Goal: Information Seeking & Learning: Learn about a topic

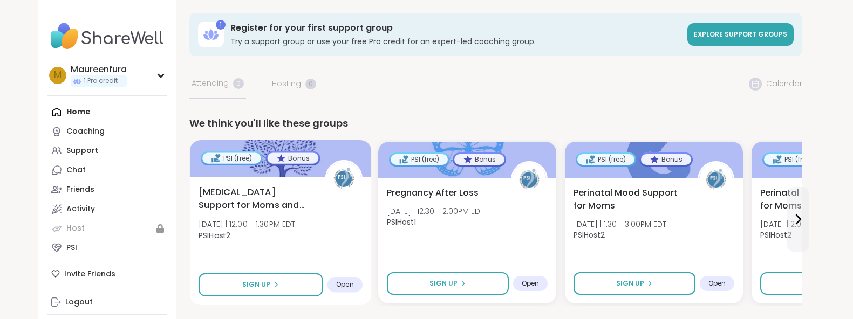
click at [341, 229] on div "Birth Trauma Support for Moms and Birthing People Mon 10/6 | 12:00 - 1:30PM EDT…" at bounding box center [280, 216] width 164 height 61
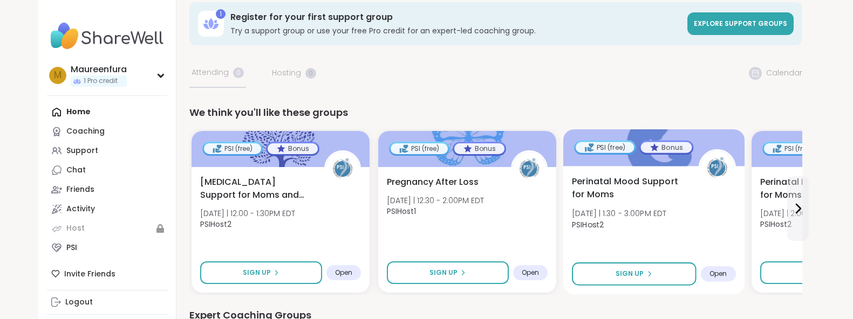
scroll to position [16, 0]
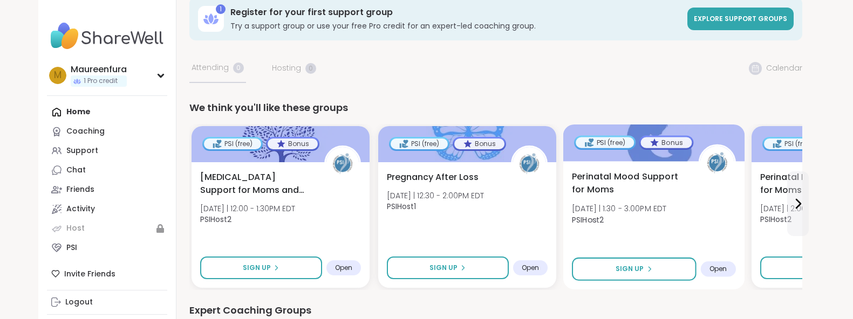
click at [666, 221] on span "PSIHost2" at bounding box center [619, 219] width 94 height 11
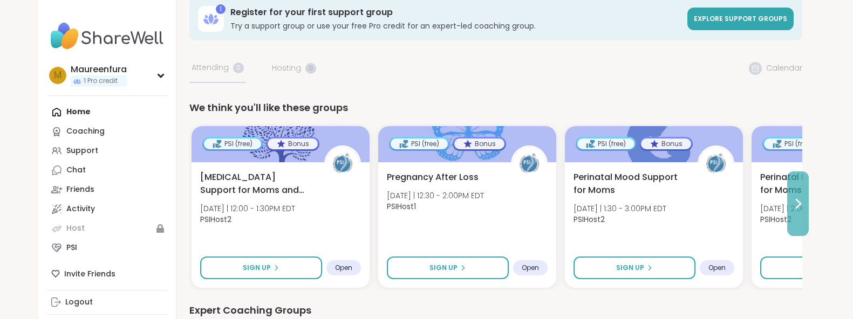
click at [795, 203] on icon at bounding box center [797, 203] width 13 height 13
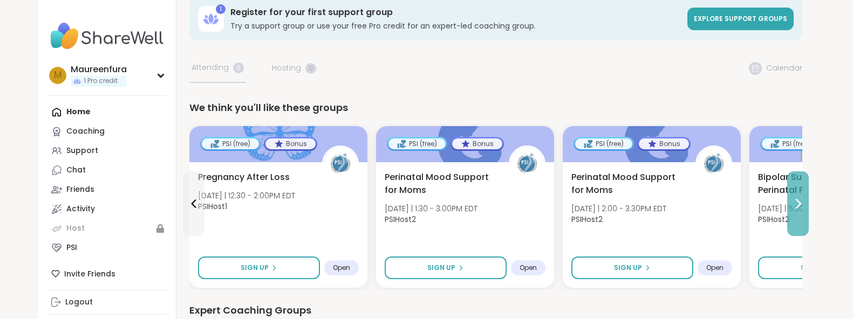
click at [795, 213] on button at bounding box center [798, 204] width 22 height 65
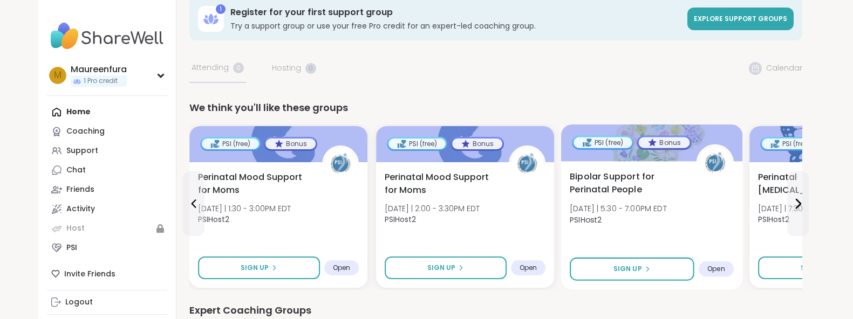
click at [682, 231] on div "Bipolar Support for Perinatal People Mon 10/6 | 5:30 - 7:00PM EDT PSIHost2 Sign…" at bounding box center [651, 225] width 182 height 128
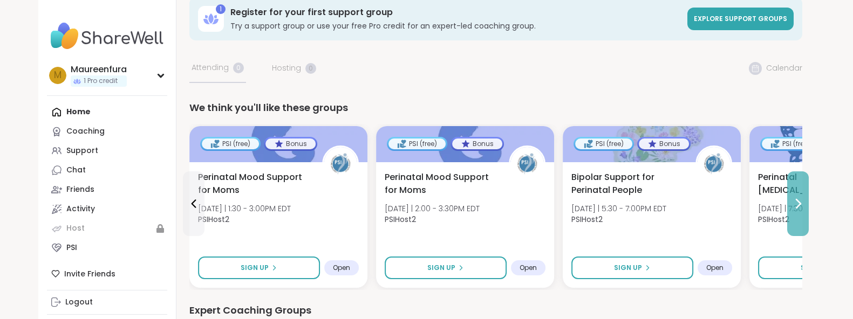
click at [795, 204] on icon at bounding box center [797, 203] width 13 height 13
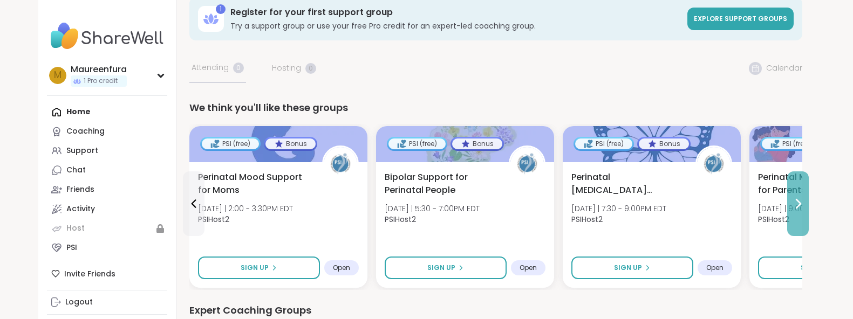
click at [798, 204] on icon at bounding box center [797, 203] width 13 height 13
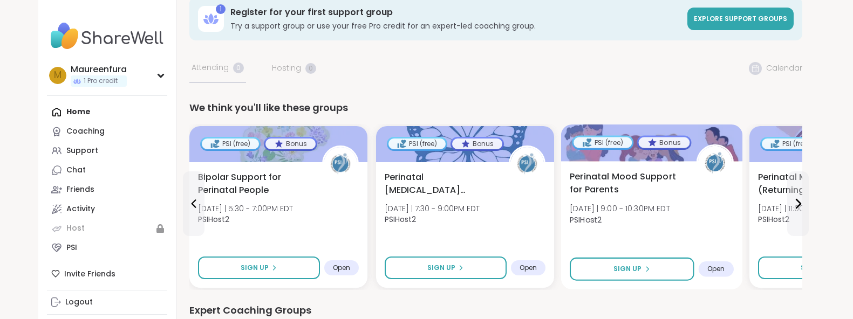
click at [694, 241] on div "Perinatal Mood Support for Parents Mon 10/6 | 9:00 - 10:30PM EDT PSIHost2 Sign …" at bounding box center [651, 225] width 182 height 128
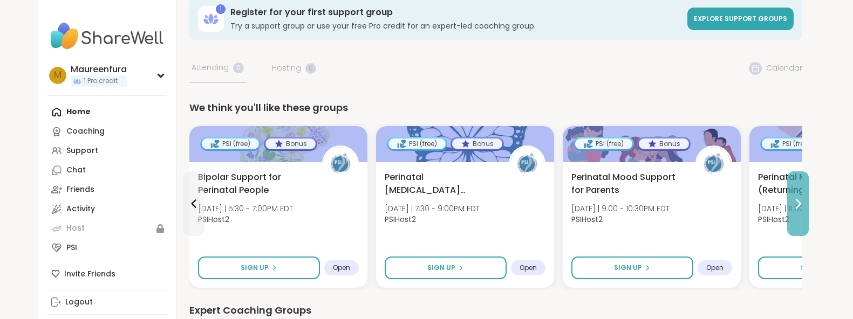
click at [800, 205] on icon at bounding box center [797, 203] width 13 height 13
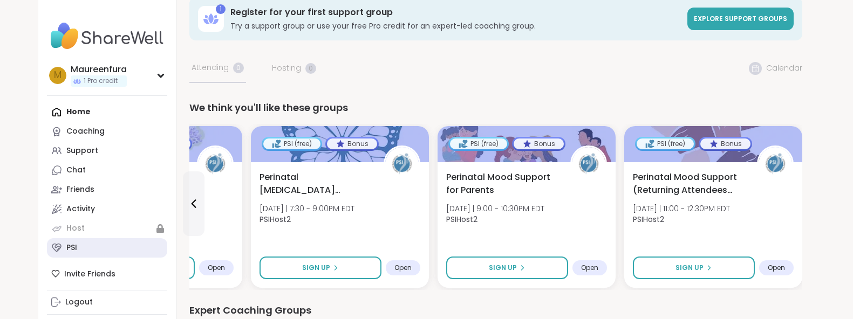
click at [72, 250] on div "PSI" at bounding box center [71, 248] width 11 height 11
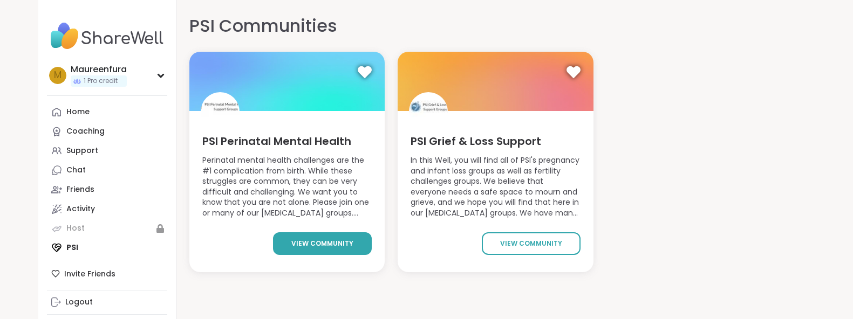
click at [297, 247] on span "view community" at bounding box center [322, 244] width 62 height 10
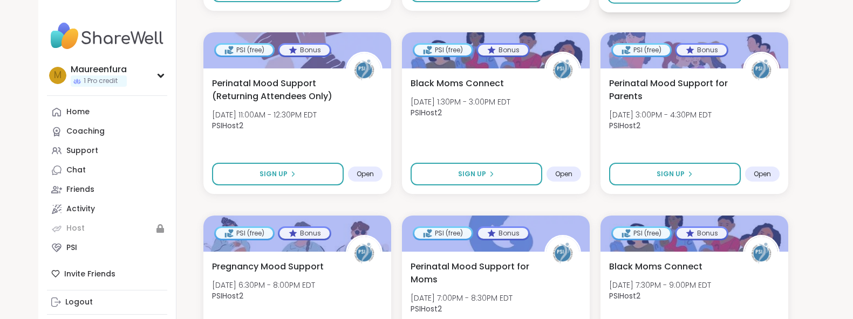
scroll to position [608, 0]
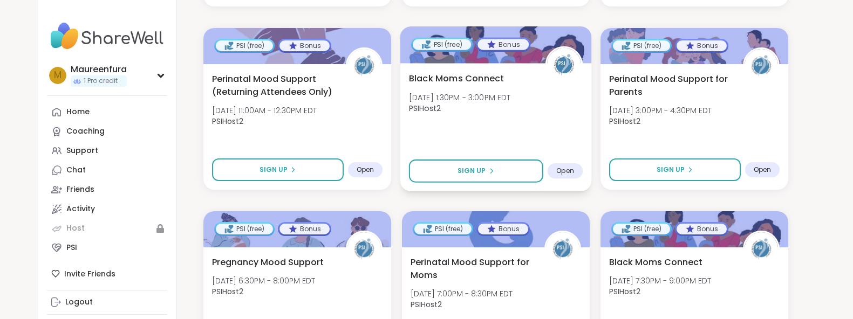
click at [567, 125] on div "Black Moms Connect Tue, Oct 07 | 1:30PM - 3:00PM EDT PSIHost2 Sign Up Open" at bounding box center [495, 127] width 191 height 128
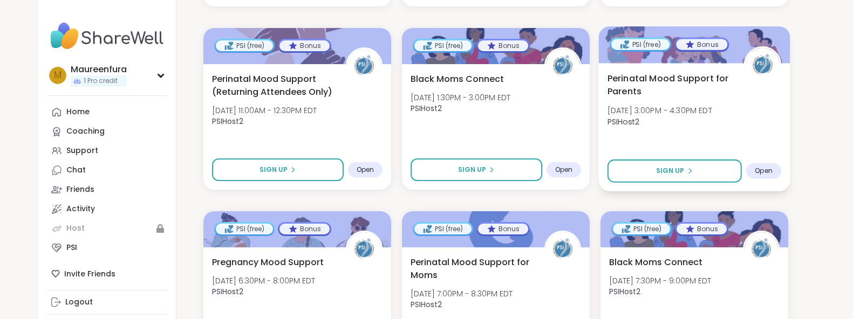
click at [716, 137] on div "Perinatal Mood Support for Parents Tue, Oct 07 | 3:00PM - 4:30PM EDT PSIHost2 S…" at bounding box center [693, 127] width 191 height 128
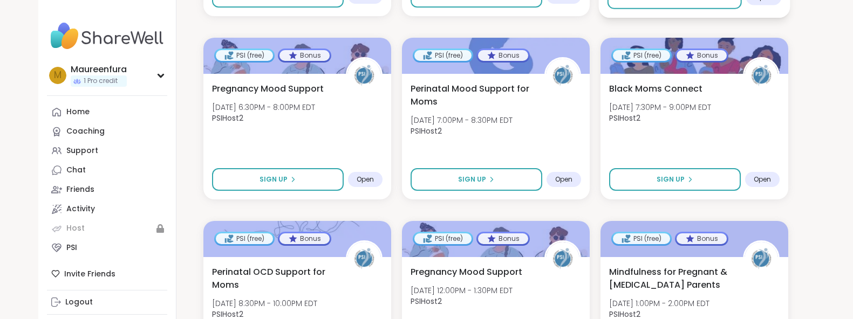
scroll to position [783, 0]
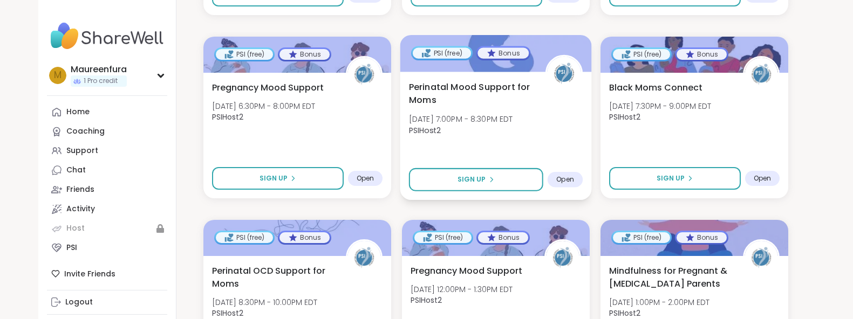
click at [560, 138] on div "Perinatal Mood Support for Moms Tue, Oct 07 | 7:00PM - 8:30PM EDT PSIHost2" at bounding box center [495, 110] width 174 height 61
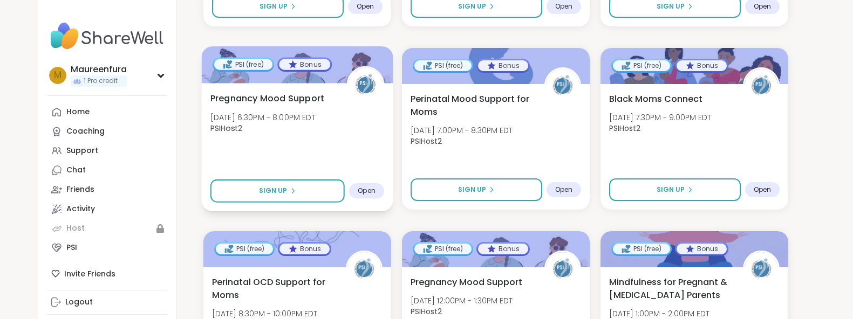
scroll to position [775, 0]
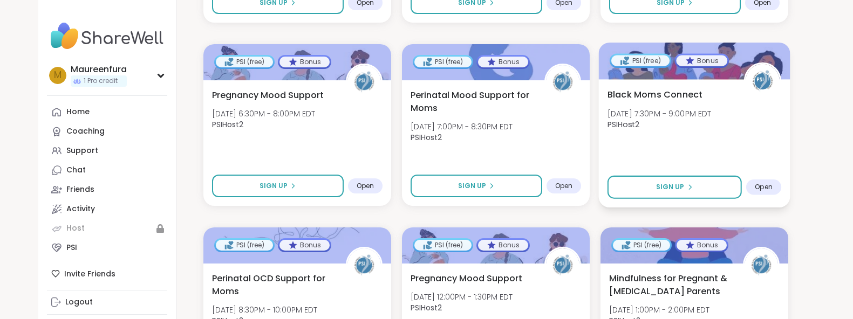
click at [693, 132] on div "Black Moms Connect Tue, Oct 07 | 7:30PM - 9:00PM EDT PSIHost2" at bounding box center [694, 112] width 174 height 49
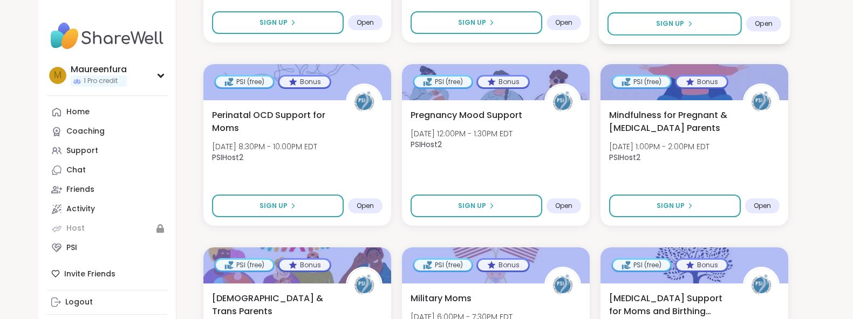
scroll to position [939, 0]
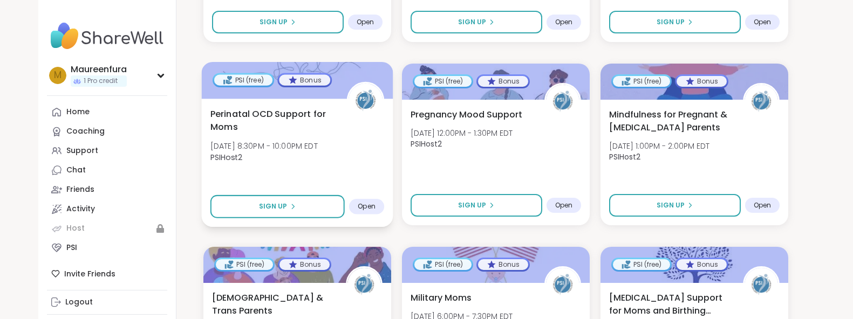
click at [362, 175] on div "Perinatal OCD Support for Moms Tue, Oct 07 | 8:30PM - 10:00PM EDT PSIHost2 Sign…" at bounding box center [296, 163] width 191 height 128
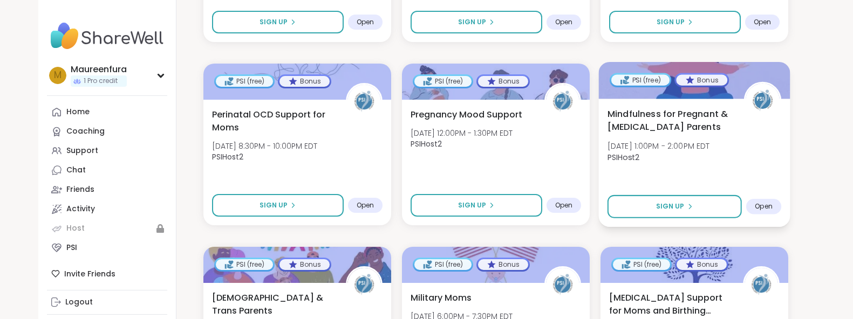
click at [673, 152] on span "PSIHost2" at bounding box center [658, 157] width 102 height 11
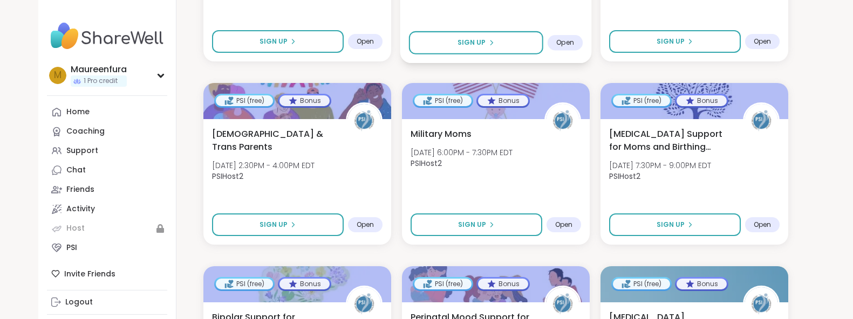
scroll to position [1104, 0]
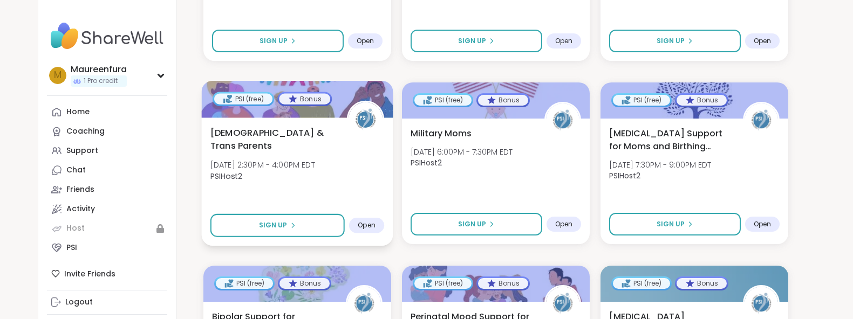
click at [360, 176] on div "Queer & Trans Parents Wed, Oct 08 | 2:30PM - 4:00PM EDT PSIHost2 Sign Up Open" at bounding box center [296, 182] width 191 height 128
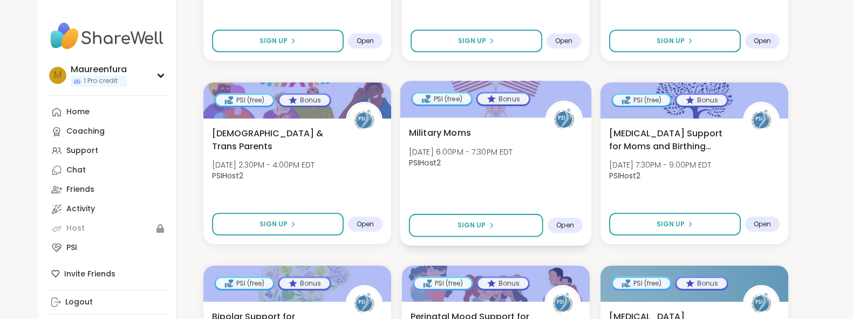
click at [529, 185] on div "Military Moms Wed, Oct 08 | 6:00PM - 7:30PM EDT PSIHost2 Sign Up Open" at bounding box center [495, 182] width 191 height 128
click at [487, 194] on div "Military Moms Wed, Oct 08 | 6:00PM - 7:30PM EDT PSIHost2 Sign Up Open" at bounding box center [495, 182] width 191 height 128
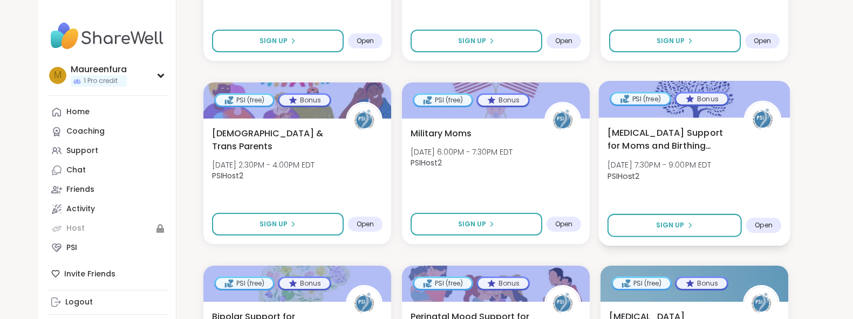
click at [696, 181] on span "PSIHost2" at bounding box center [659, 175] width 104 height 11
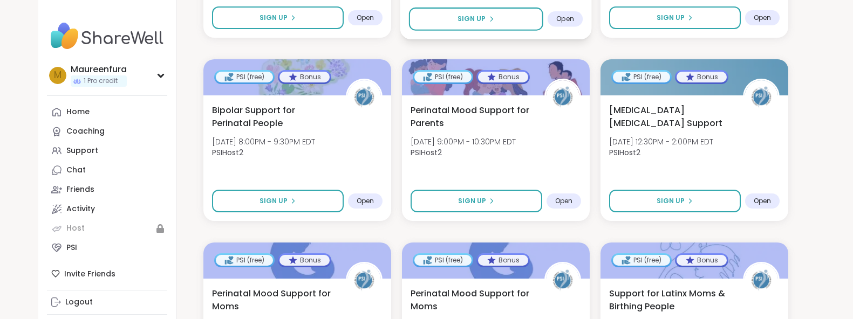
scroll to position [1310, 0]
click at [365, 169] on div "Bipolar Support for Perinatal People Wed, Oct 08 | 8:00PM - 9:30PM EDT PSIHost2…" at bounding box center [296, 159] width 191 height 128
click at [530, 130] on span "Perinatal Mood Support for Parents" at bounding box center [470, 117] width 125 height 26
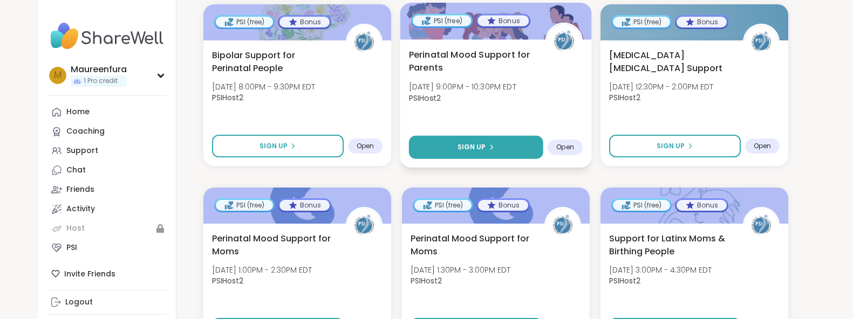
scroll to position [1366, 0]
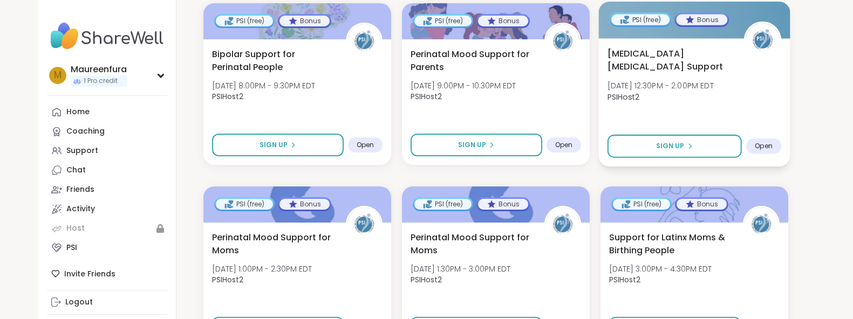
click at [732, 112] on div "Postpartum Eating Disorder Support Thu, Oct 09 | 12:30PM - 2:00PM EDT PSIHost2 …" at bounding box center [693, 102] width 191 height 128
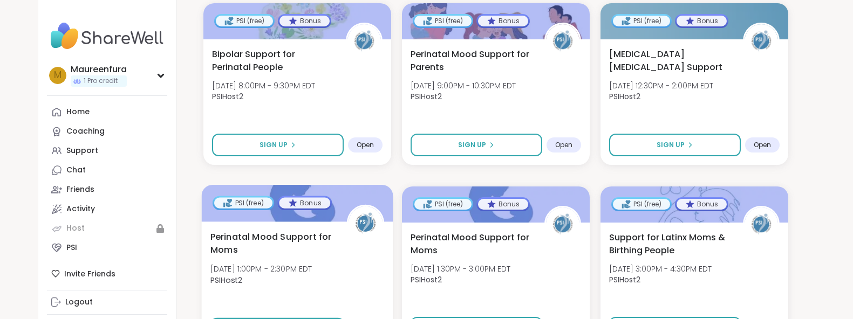
click at [356, 272] on div "Perinatal Mood Support for Moms Thu, Oct 09 | 1:00PM - 2:30PM EDT PSIHost2" at bounding box center [297, 260] width 174 height 61
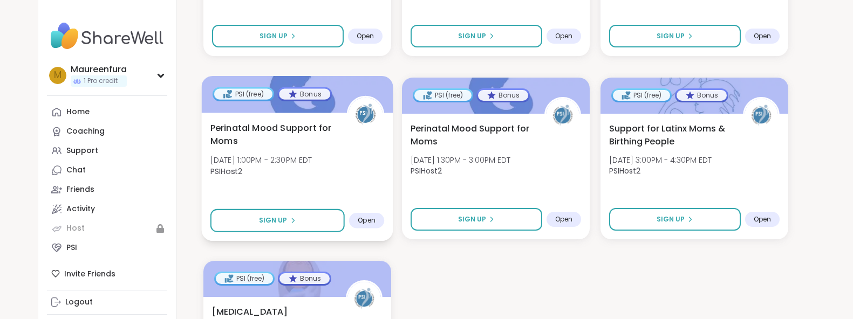
scroll to position [1476, 0]
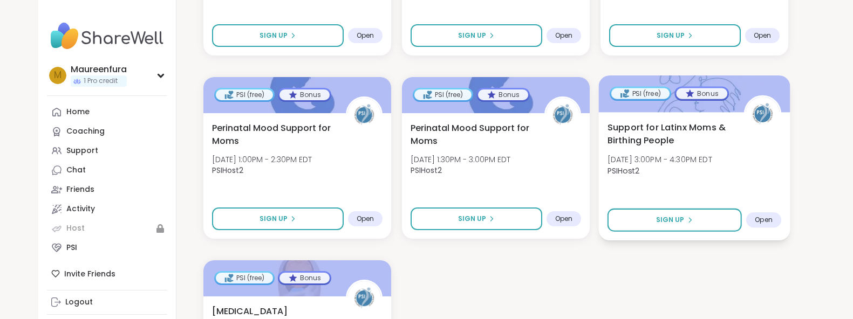
click at [696, 182] on div "Support for Latinx Moms & Birthing People Thu, Oct 09 | 3:00PM - 4:30PM EDT PSI…" at bounding box center [694, 151] width 174 height 61
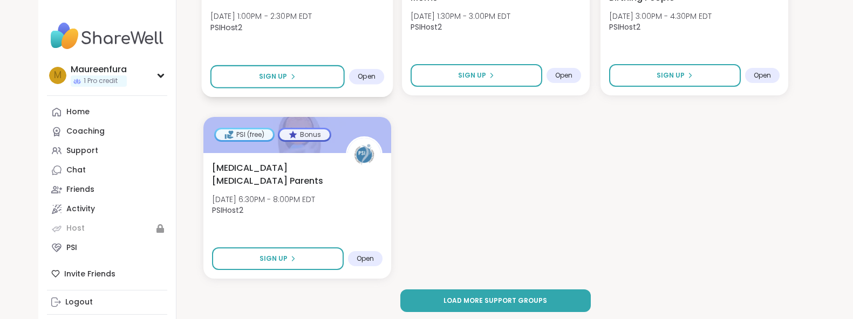
scroll to position [1622, 0]
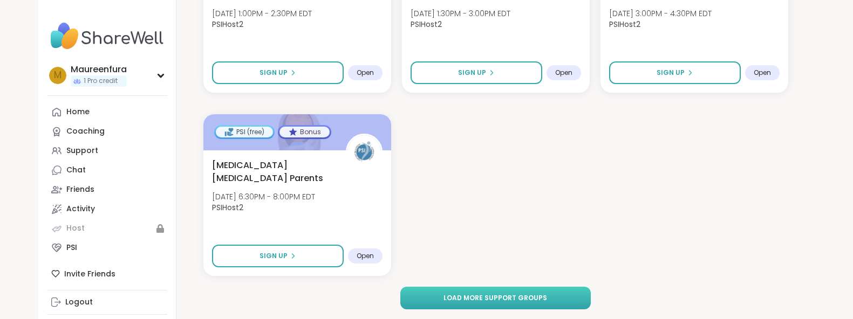
click at [502, 306] on button "Load more support groups" at bounding box center [495, 298] width 190 height 23
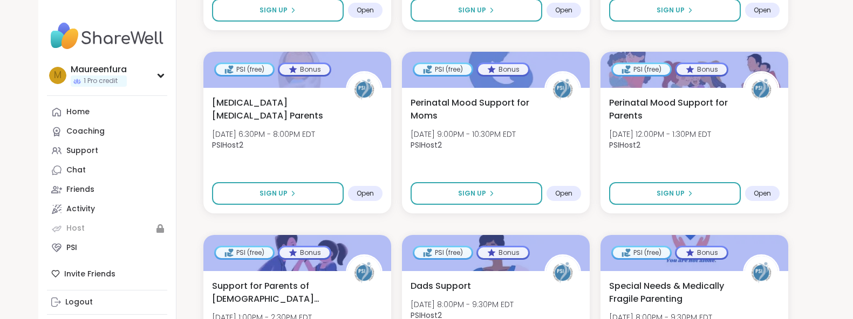
scroll to position [1687, 0]
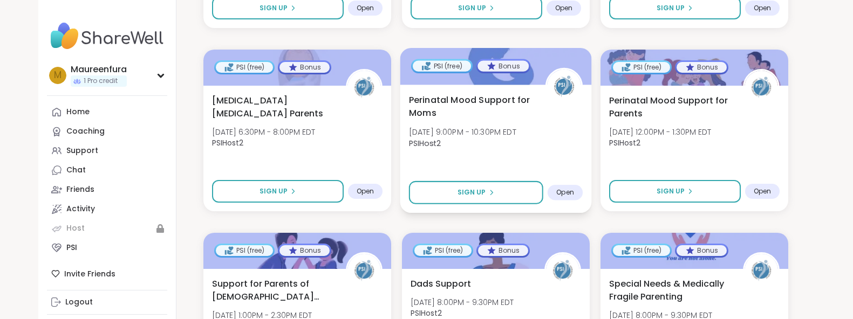
click at [576, 145] on div "Perinatal Mood Support for Moms Thu, Oct 09 | 9:00PM - 10:30PM EDT PSIHost2" at bounding box center [495, 123] width 174 height 61
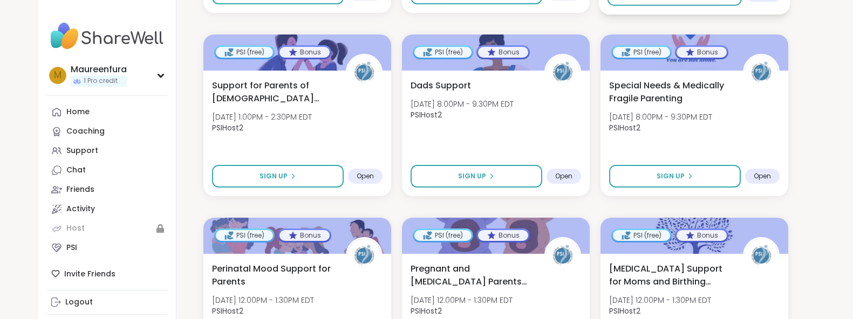
scroll to position [1888, 0]
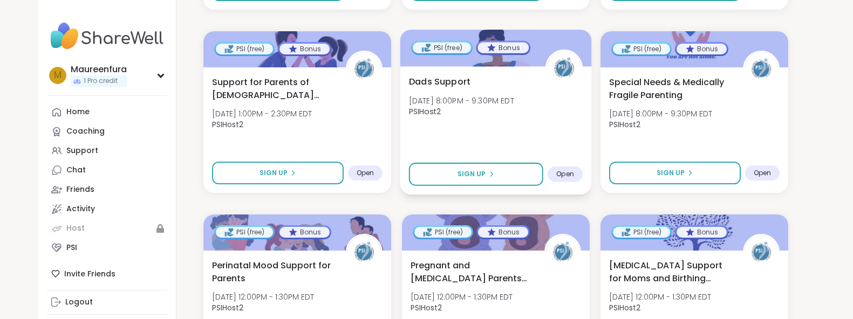
click at [529, 138] on div "Dads Support Fri, Oct 10 | 8:00PM - 9:30PM EDT PSIHost2 Sign Up Open" at bounding box center [495, 130] width 191 height 128
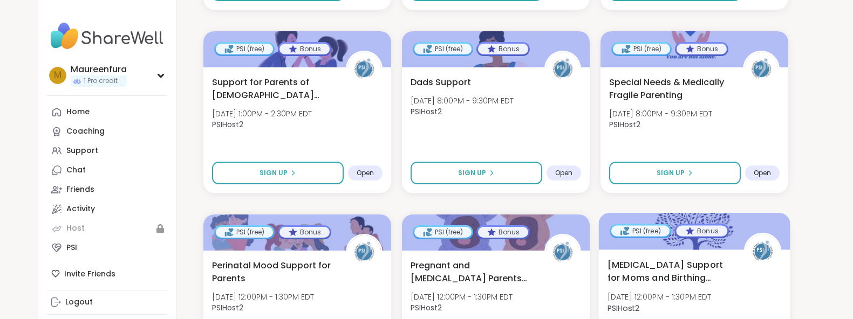
scroll to position [1891, 0]
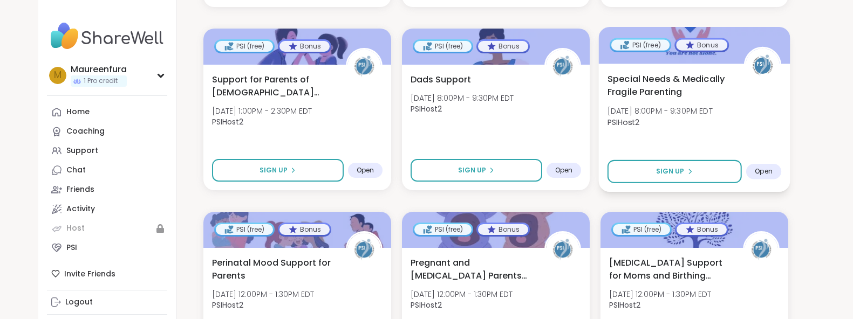
click at [666, 132] on div "Special Needs & Medically Fragile Parenting Fri, Oct 10 | 8:00PM - 9:30PM EDT P…" at bounding box center [694, 102] width 174 height 61
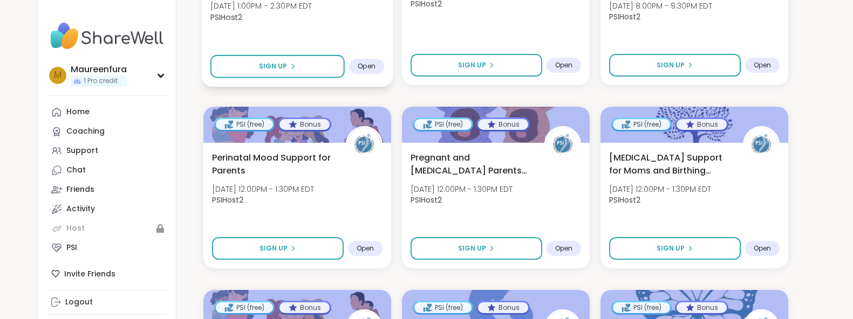
scroll to position [2010, 0]
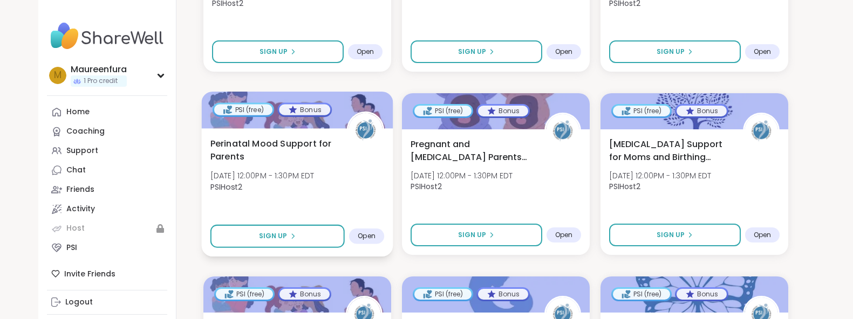
click at [351, 169] on div "Perinatal Mood Support for Parents Sun, Oct 12 | 12:00PM - 1:30PM EDT PSIHost2" at bounding box center [297, 167] width 174 height 61
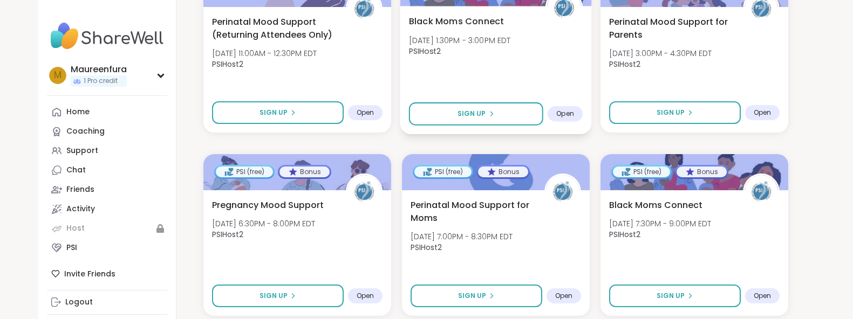
scroll to position [666, 0]
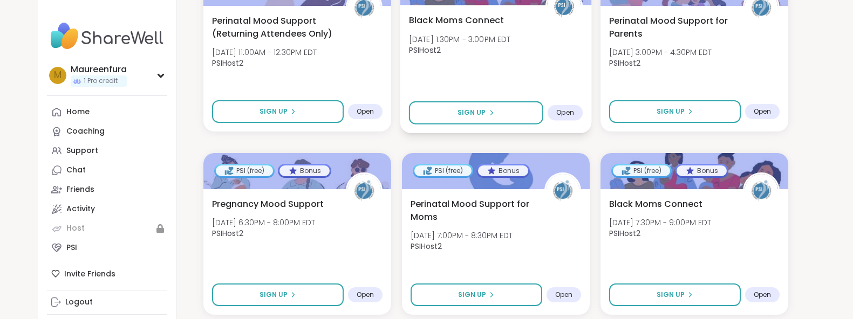
click at [530, 68] on div "Black Moms Connect Tue, Oct 07 | 1:30PM - 3:00PM EDT PSIHost2 Sign Up Open" at bounding box center [495, 69] width 191 height 128
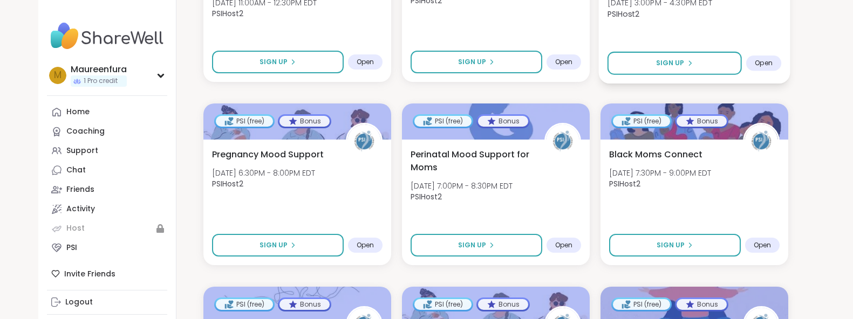
scroll to position [741, 0]
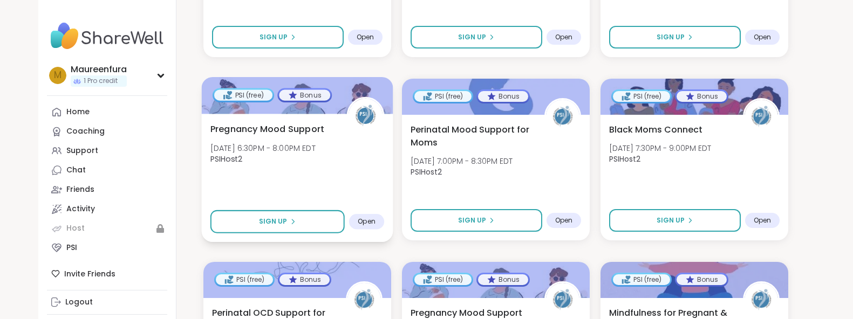
click at [328, 180] on div "Pregnancy Mood Support Tue, Oct 07 | 6:30PM - 8:00PM EDT PSIHost2 Sign Up Open" at bounding box center [296, 178] width 191 height 128
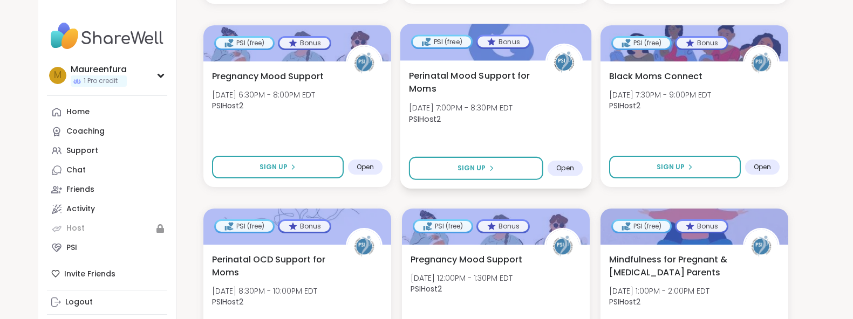
scroll to position [823, 0]
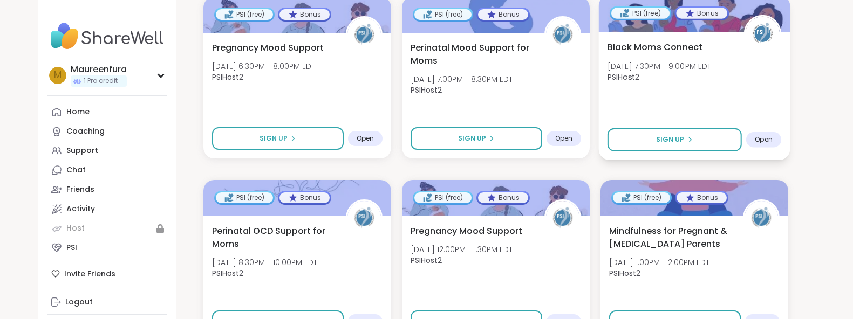
click at [711, 60] on div "Black Moms Connect Tue, Oct 07 | 7:30PM - 9:00PM EDT PSIHost2" at bounding box center [694, 64] width 174 height 49
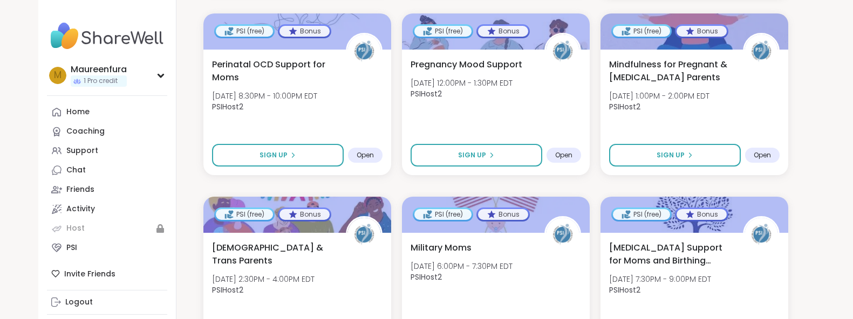
scroll to position [990, 0]
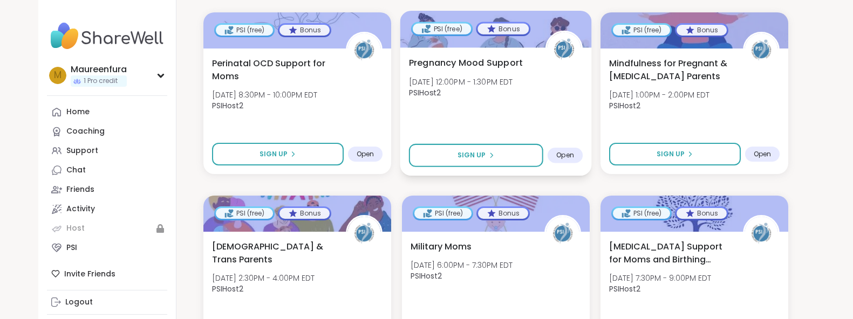
click at [511, 114] on div "Pregnancy Mood Support Wed, Oct 08 | 12:00PM - 1:30PM EDT PSIHost2 Sign Up Open" at bounding box center [495, 111] width 191 height 128
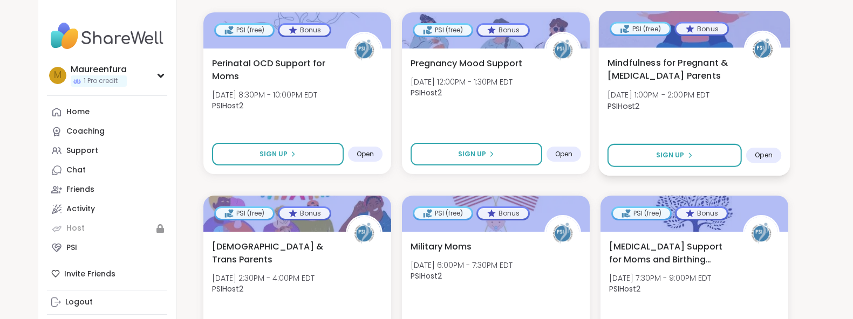
click at [691, 120] on div "Mindfulness for Pregnant & Postpartum Parents Wed, Oct 08 | 1:00PM - 2:00PM EDT…" at bounding box center [693, 111] width 191 height 128
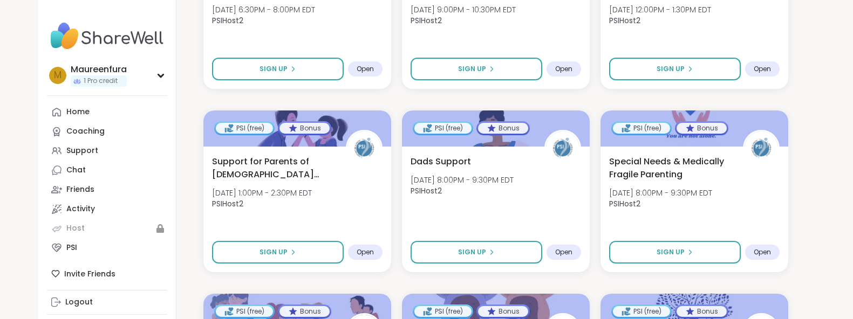
scroll to position [1810, 0]
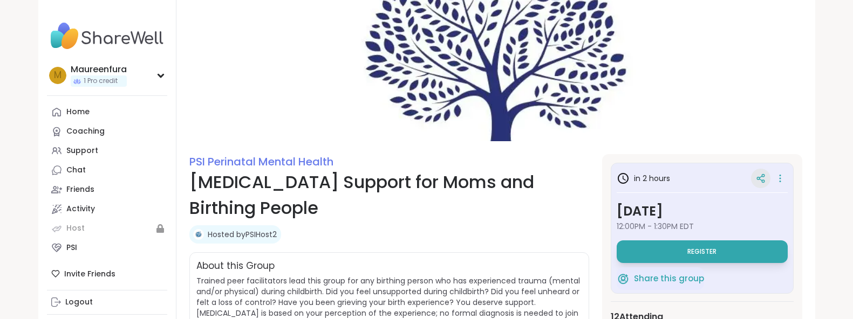
click at [761, 174] on icon at bounding box center [761, 179] width 10 height 10
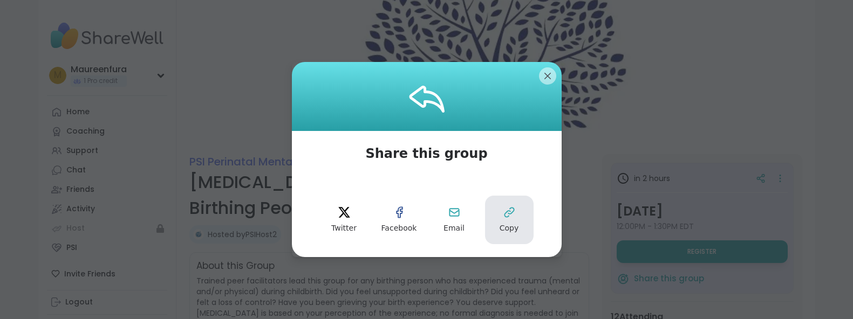
click at [514, 206] on button "Copy" at bounding box center [509, 220] width 49 height 49
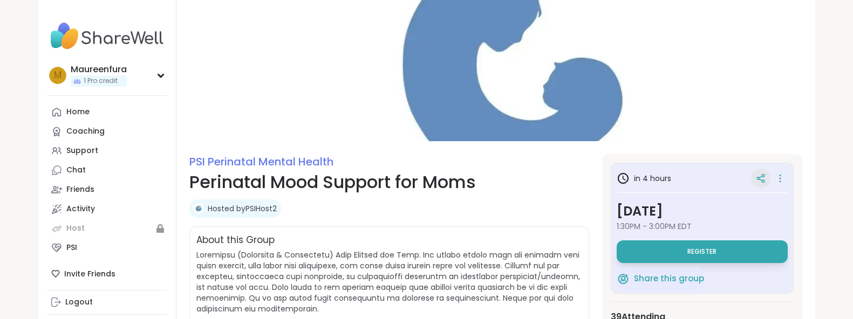
click at [764, 179] on icon at bounding box center [761, 179] width 10 height 10
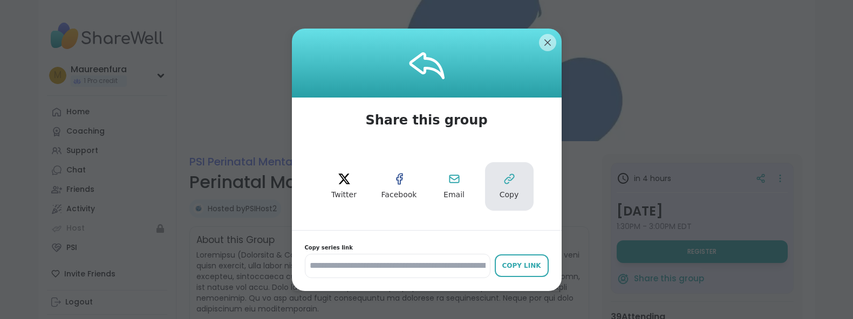
click at [511, 182] on icon at bounding box center [509, 179] width 13 height 13
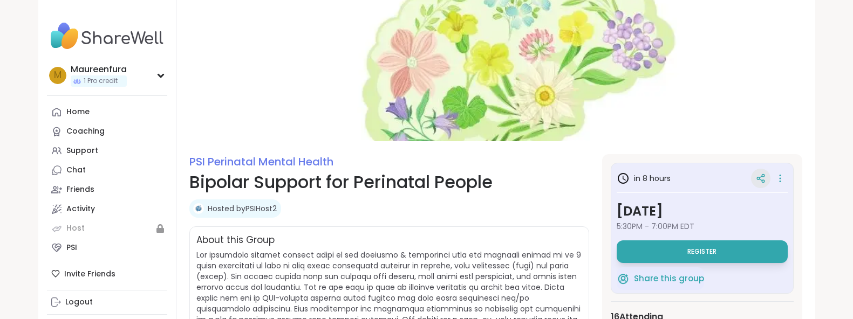
click at [763, 177] on icon at bounding box center [761, 179] width 10 height 10
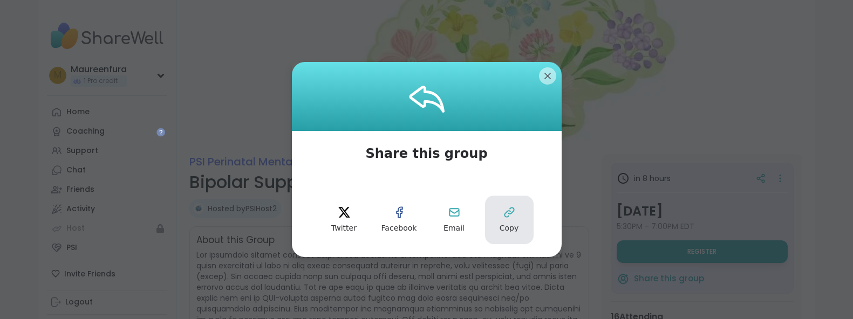
click at [501, 223] on span "Copy" at bounding box center [508, 228] width 19 height 11
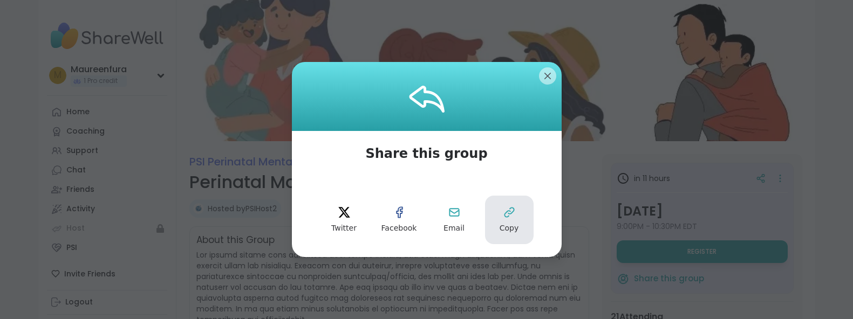
click at [509, 221] on button "Copy" at bounding box center [509, 220] width 49 height 49
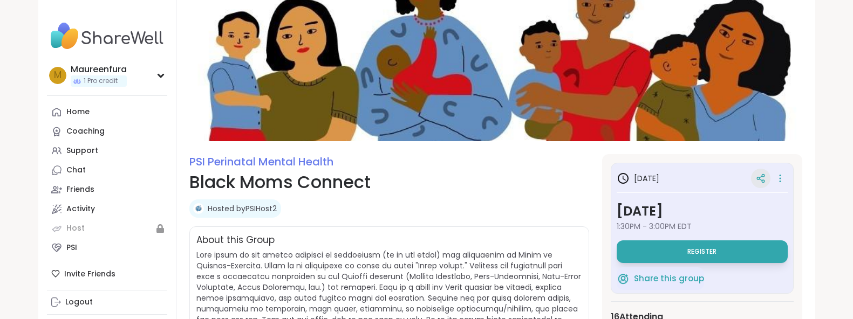
click at [759, 177] on icon at bounding box center [760, 177] width 3 height 2
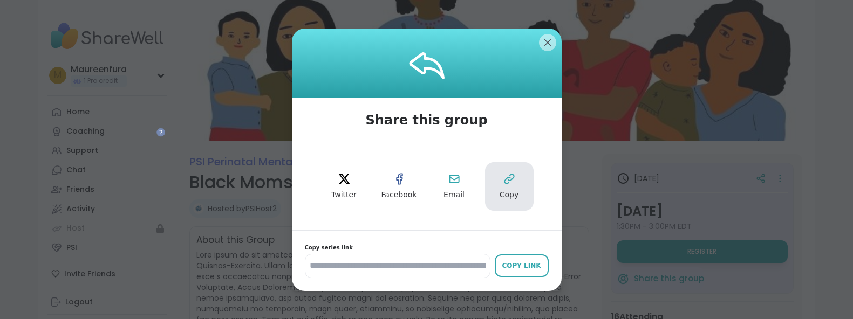
click at [516, 193] on span "Copy" at bounding box center [508, 195] width 19 height 11
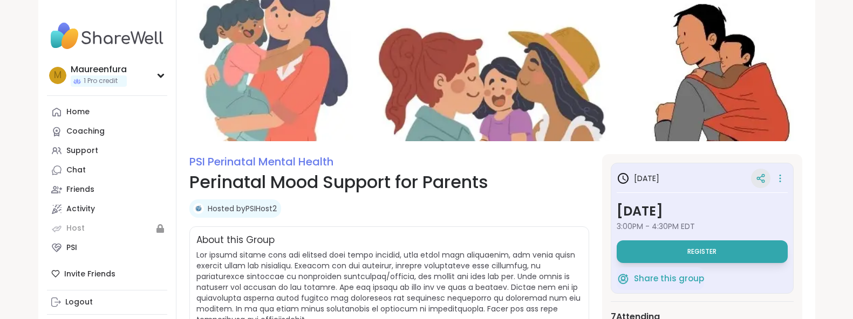
click at [759, 179] on icon at bounding box center [760, 180] width 3 height 2
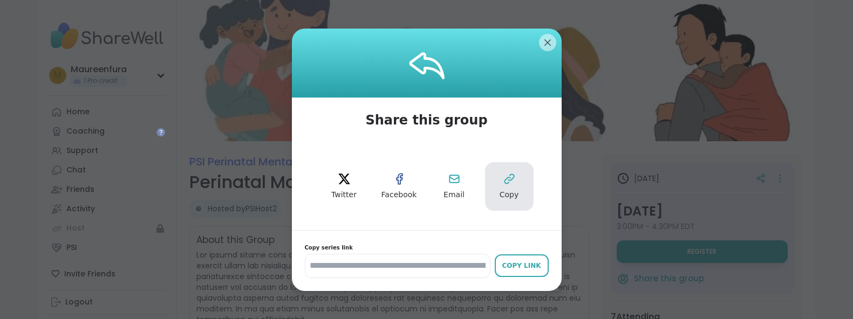
click at [519, 178] on button "Copy" at bounding box center [509, 186] width 49 height 49
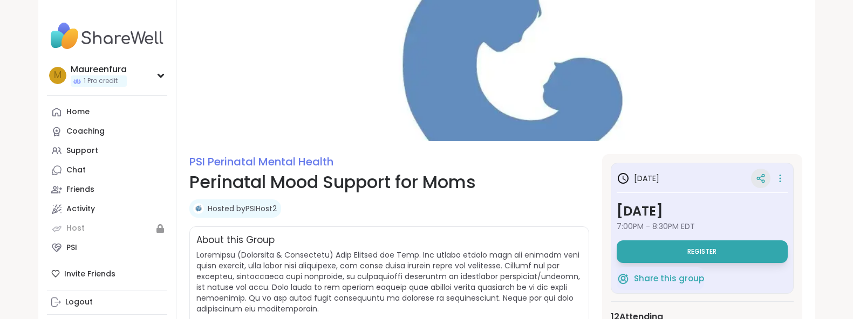
click at [757, 180] on icon at bounding box center [758, 178] width 3 height 3
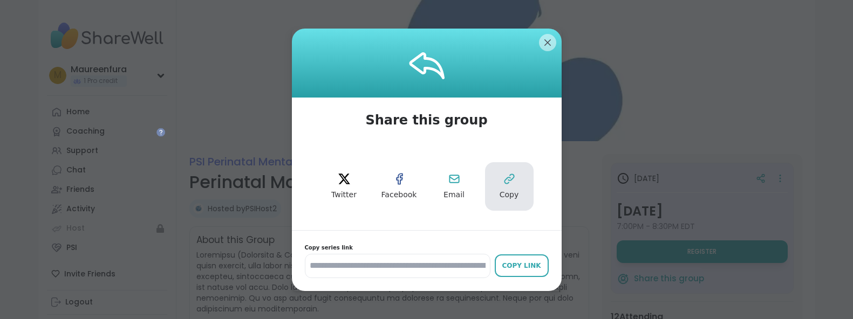
click at [499, 188] on button "Copy" at bounding box center [509, 186] width 49 height 49
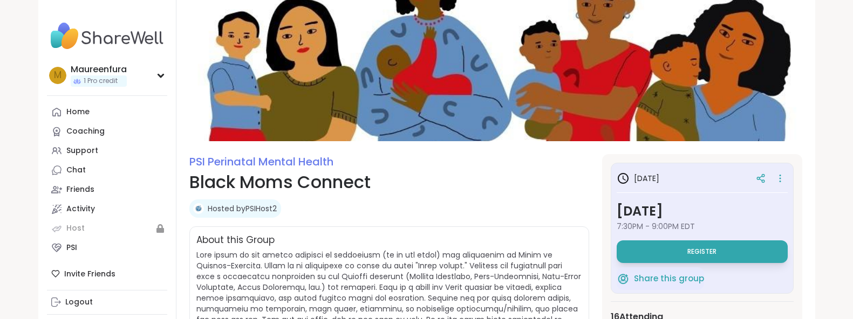
click at [760, 176] on icon at bounding box center [761, 179] width 10 height 10
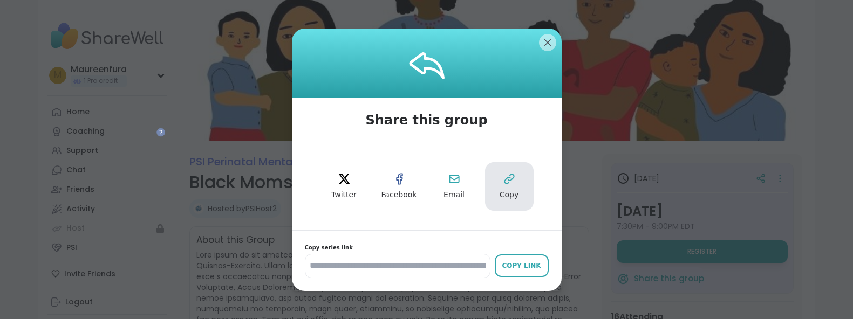
click at [515, 189] on button "Copy" at bounding box center [509, 186] width 49 height 49
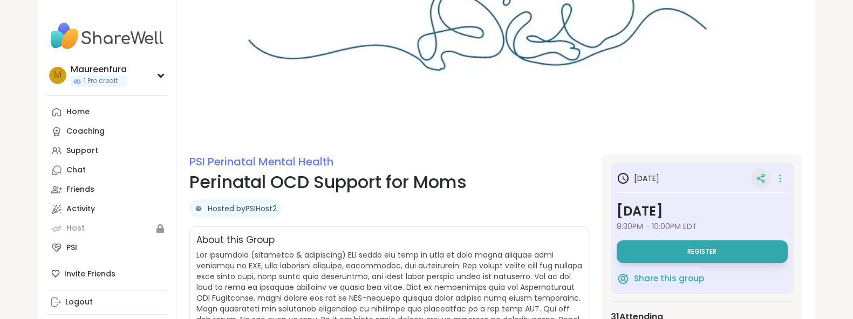
click at [758, 176] on icon at bounding box center [761, 179] width 10 height 10
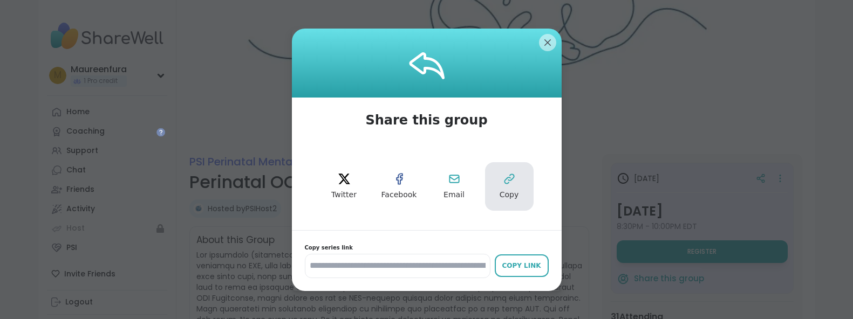
click at [509, 188] on button "Copy" at bounding box center [509, 186] width 49 height 49
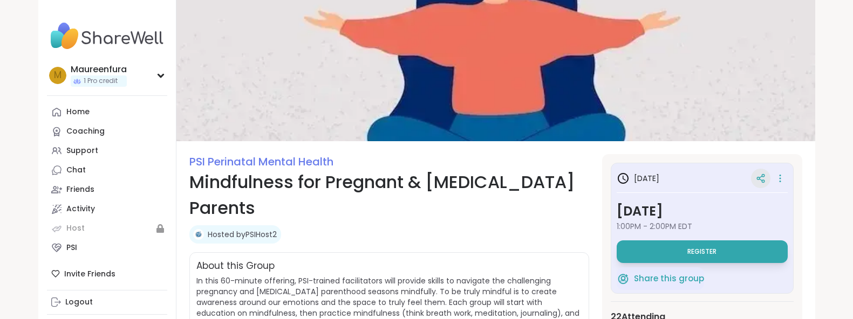
click at [758, 180] on icon at bounding box center [761, 179] width 10 height 10
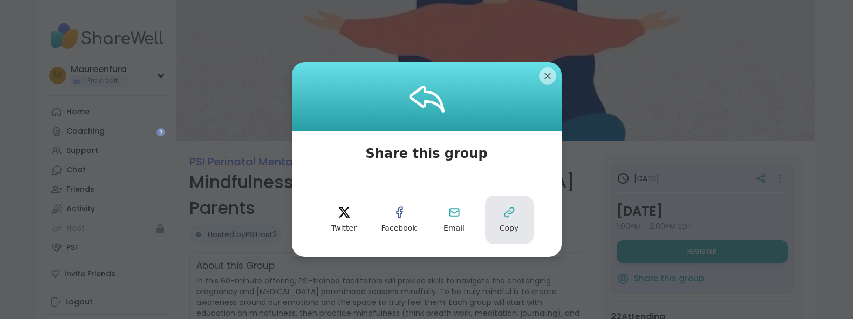
click at [502, 218] on button "Copy" at bounding box center [509, 220] width 49 height 49
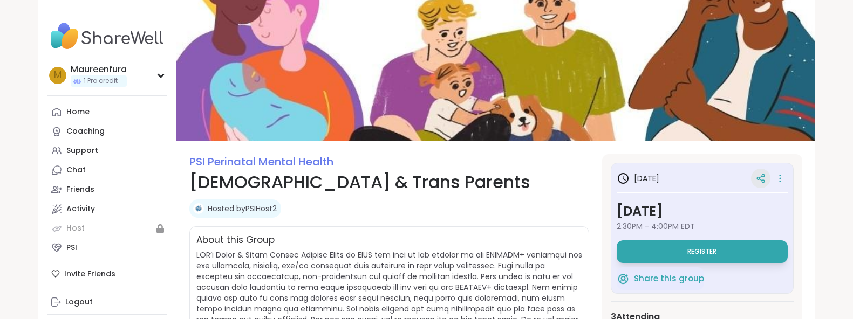
click at [762, 178] on icon at bounding box center [761, 179] width 10 height 10
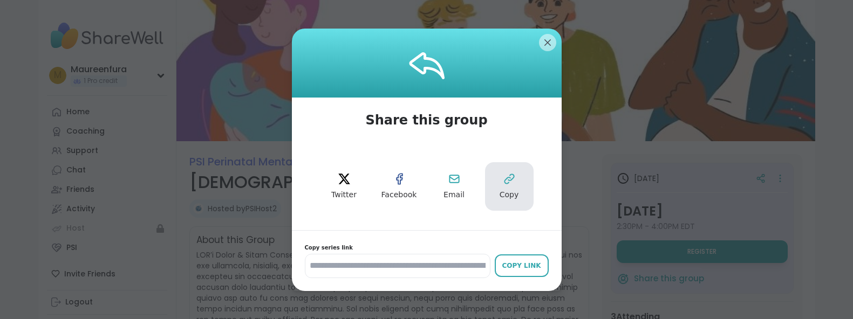
click at [510, 188] on button "Copy" at bounding box center [509, 186] width 49 height 49
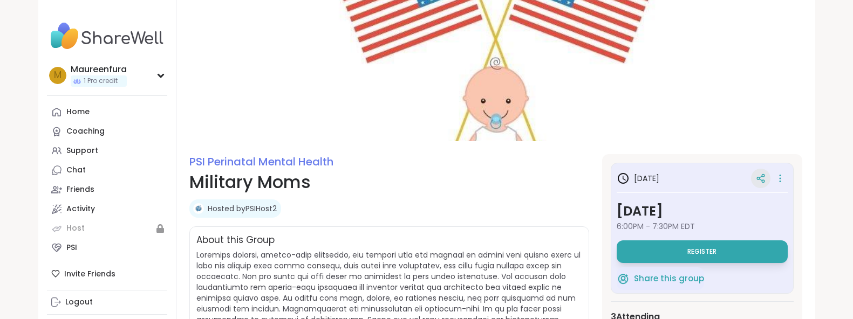
click at [761, 176] on icon at bounding box center [760, 177] width 3 height 2
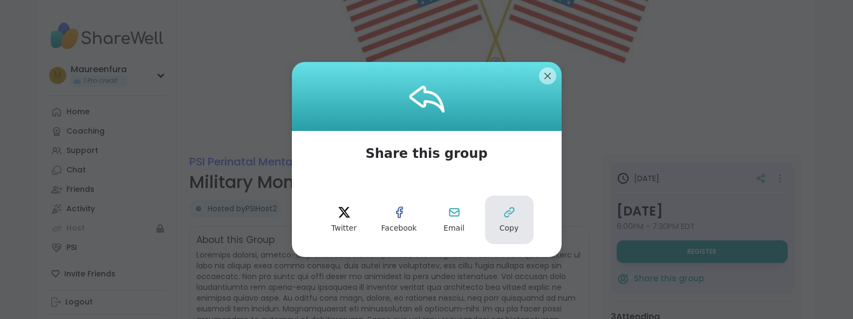
click at [504, 217] on icon at bounding box center [509, 212] width 13 height 13
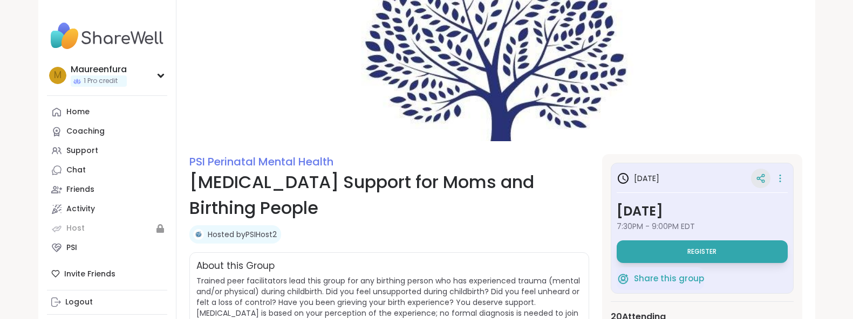
click at [759, 179] on icon at bounding box center [760, 180] width 3 height 2
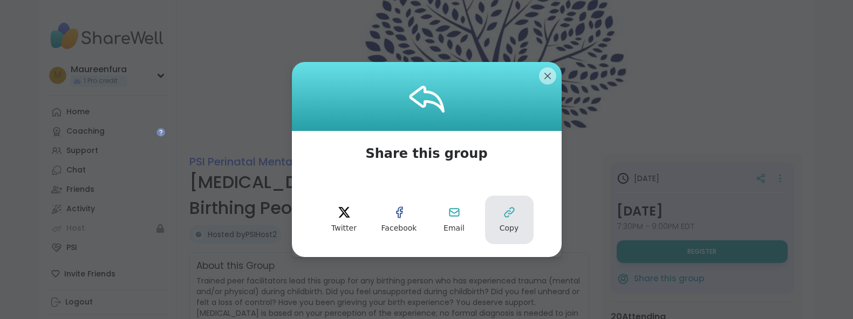
click at [505, 210] on icon at bounding box center [509, 212] width 13 height 13
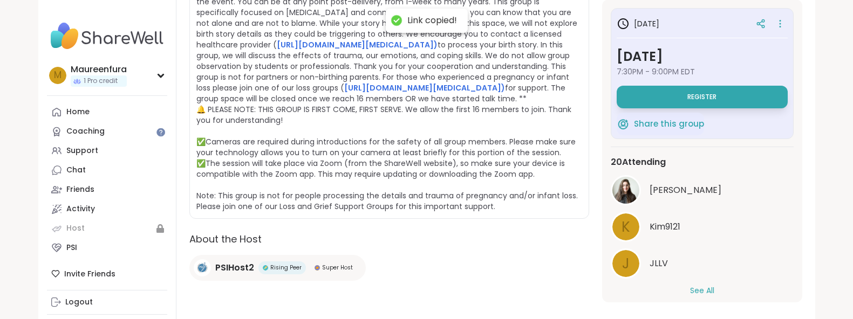
scroll to position [368, 0]
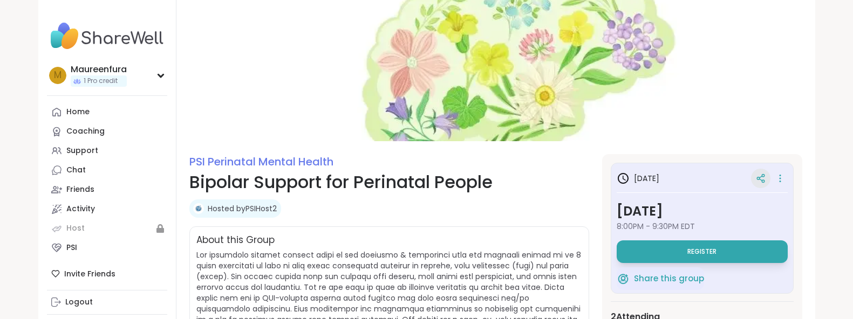
click at [758, 174] on icon at bounding box center [761, 179] width 10 height 10
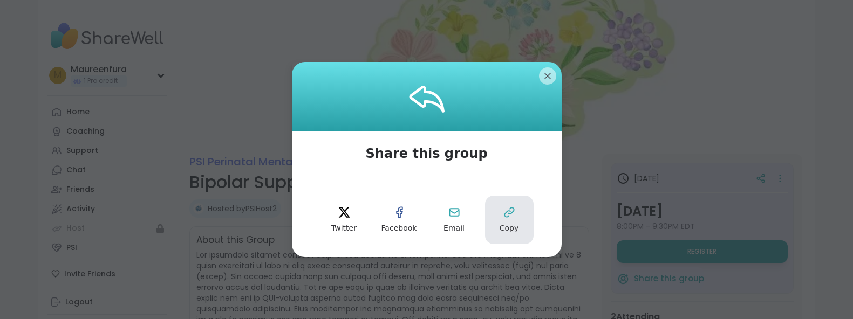
click at [509, 218] on icon at bounding box center [509, 212] width 13 height 13
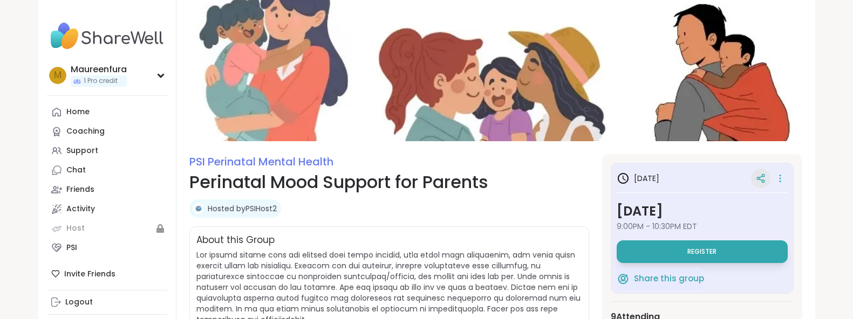
click at [762, 175] on icon at bounding box center [763, 176] width 3 height 3
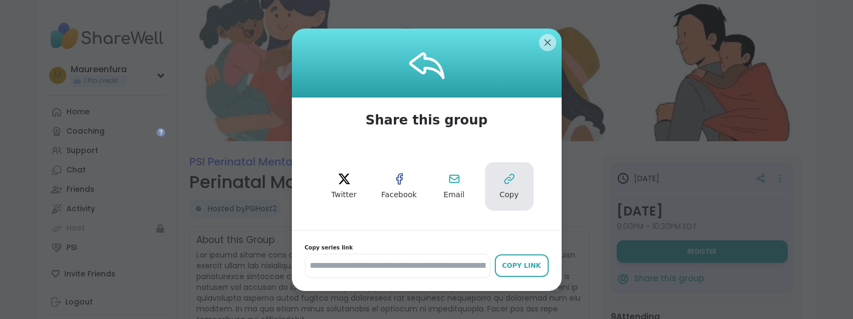
click at [507, 192] on span "Copy" at bounding box center [508, 195] width 19 height 11
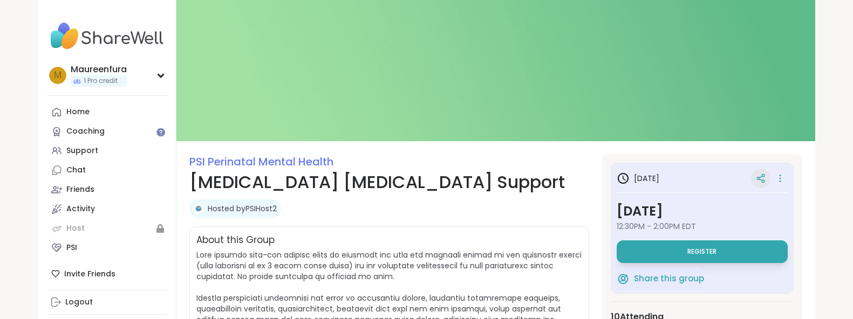
click at [768, 174] on div at bounding box center [760, 178] width 19 height 19
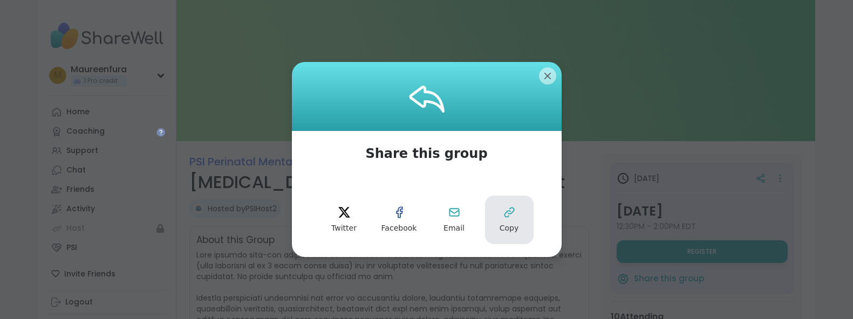
click at [501, 215] on button "Copy" at bounding box center [509, 220] width 49 height 49
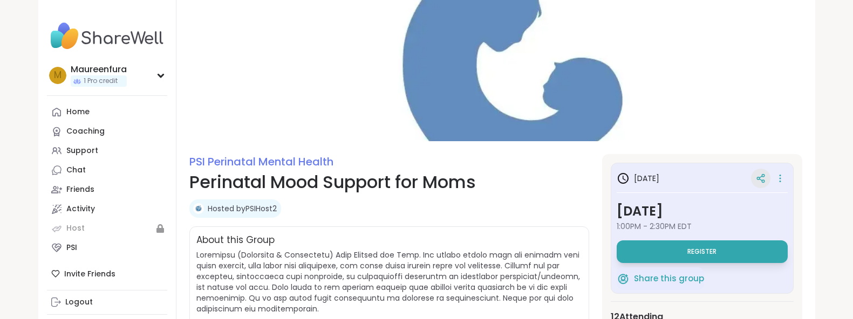
click at [760, 174] on icon at bounding box center [761, 179] width 10 height 10
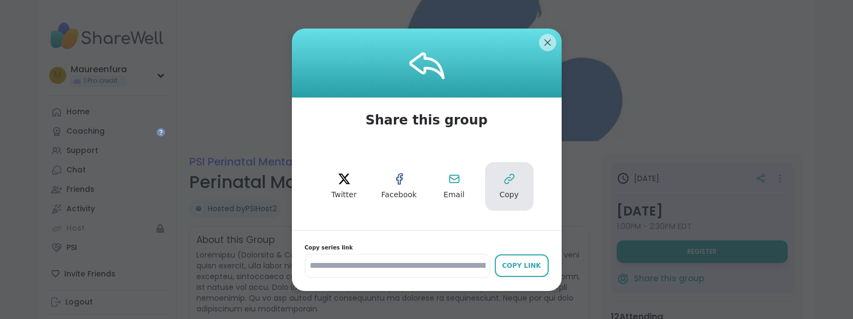
click at [511, 181] on icon at bounding box center [509, 179] width 13 height 13
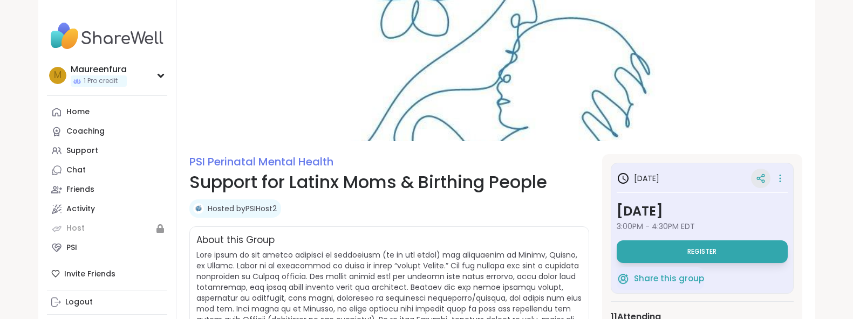
click at [760, 173] on div at bounding box center [760, 178] width 19 height 19
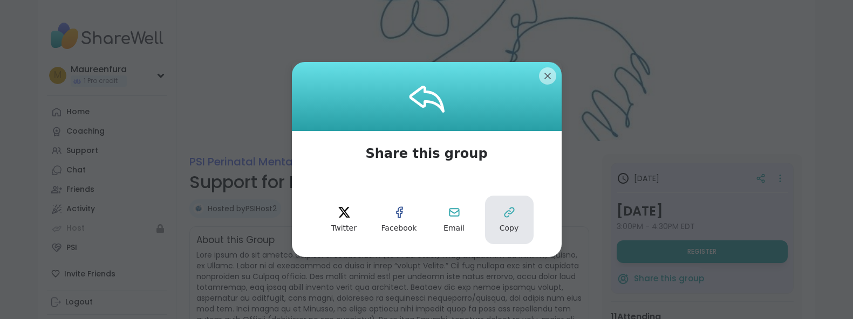
click at [522, 217] on button "Copy" at bounding box center [509, 220] width 49 height 49
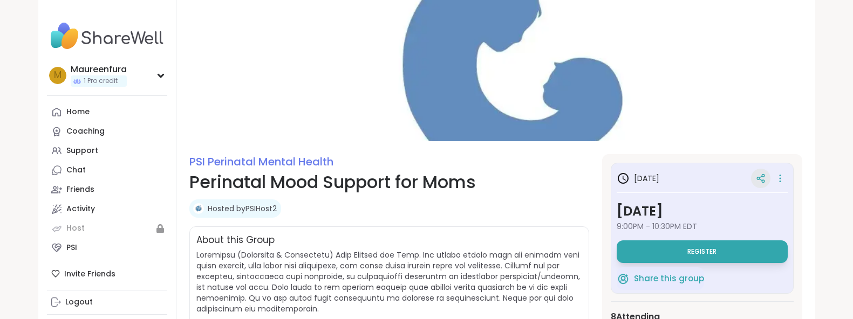
click at [761, 179] on icon at bounding box center [761, 179] width 10 height 10
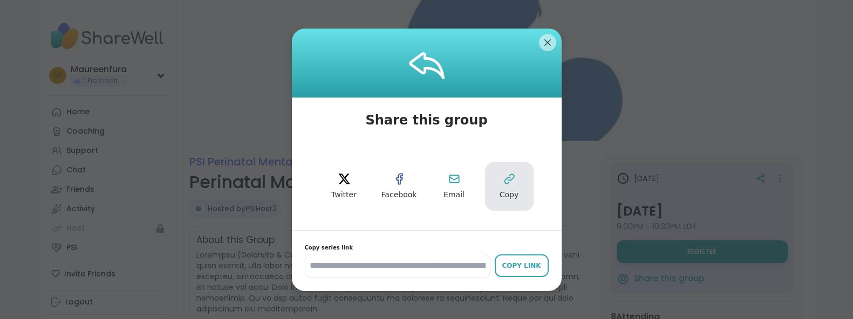
click at [489, 182] on button "Copy" at bounding box center [509, 186] width 49 height 49
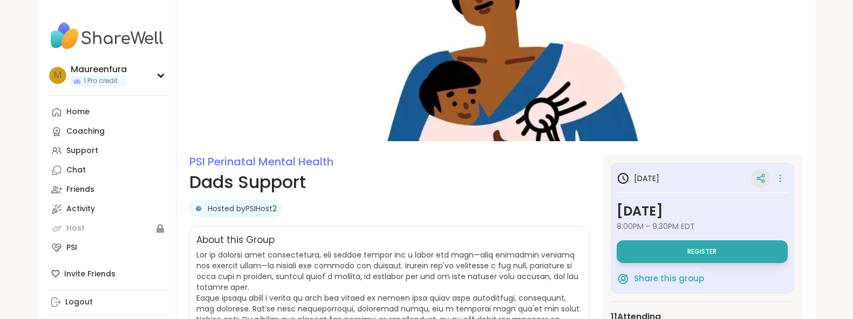
click at [759, 180] on icon at bounding box center [761, 179] width 10 height 10
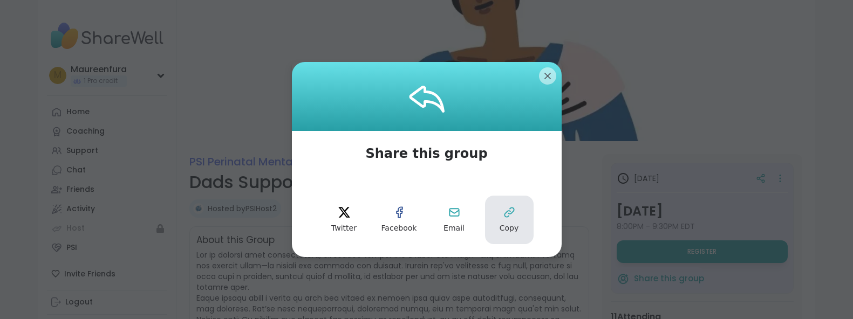
click at [510, 222] on button "Copy" at bounding box center [509, 220] width 49 height 49
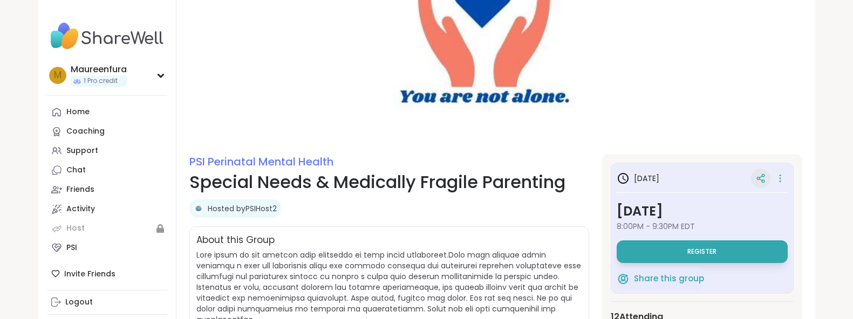
click at [762, 175] on icon at bounding box center [763, 176] width 3 height 3
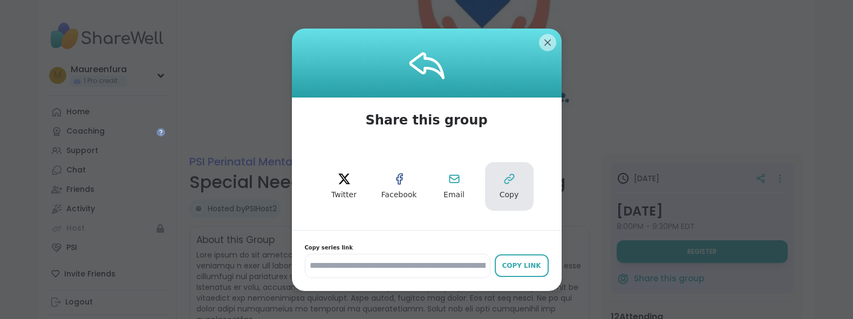
click at [515, 188] on button "Copy" at bounding box center [509, 186] width 49 height 49
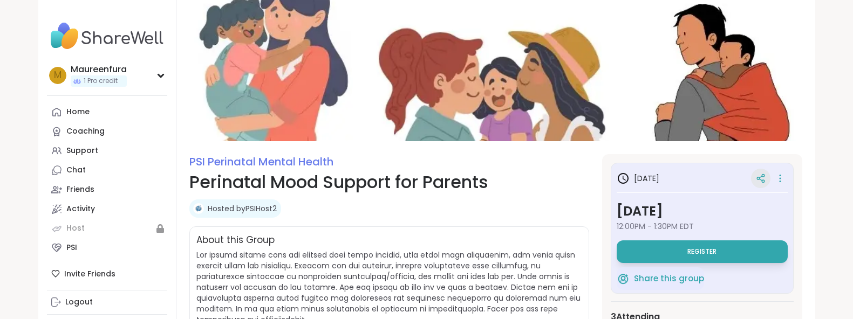
click at [759, 182] on icon at bounding box center [761, 179] width 10 height 10
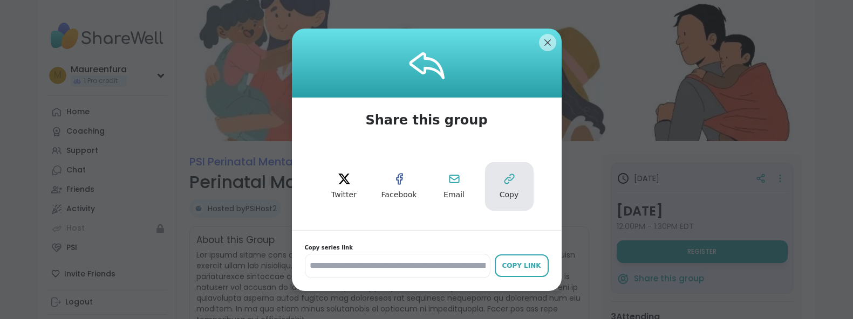
click at [516, 186] on button "Copy" at bounding box center [509, 186] width 49 height 49
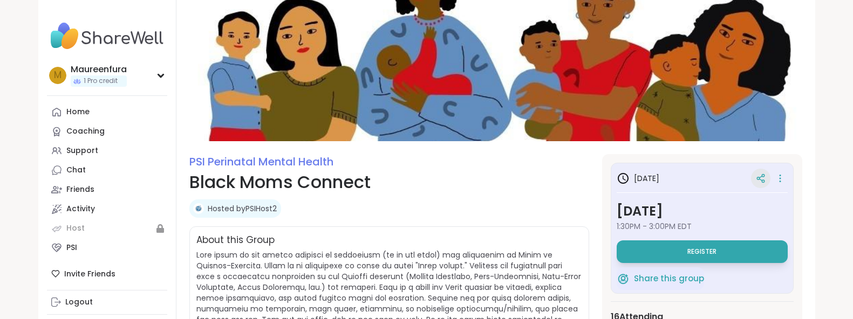
click at [759, 179] on icon at bounding box center [758, 178] width 3 height 3
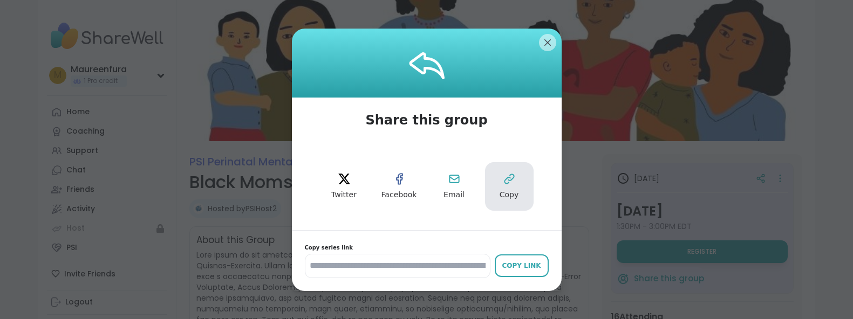
click at [515, 185] on icon at bounding box center [509, 179] width 13 height 13
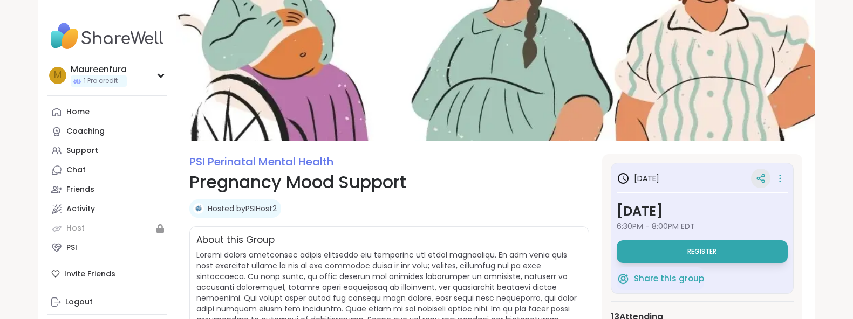
click at [765, 174] on icon at bounding box center [761, 179] width 10 height 10
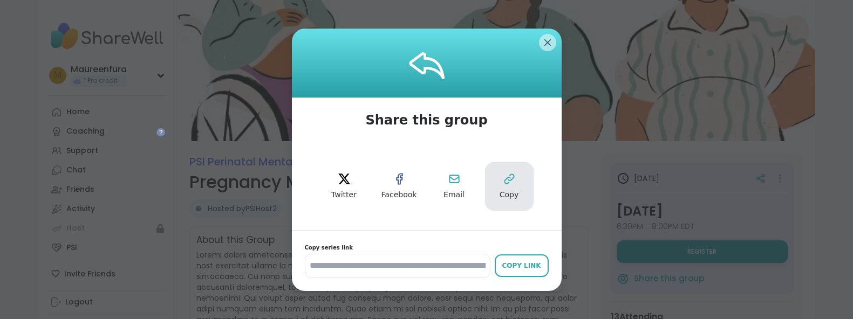
click at [516, 180] on button "Copy" at bounding box center [509, 186] width 49 height 49
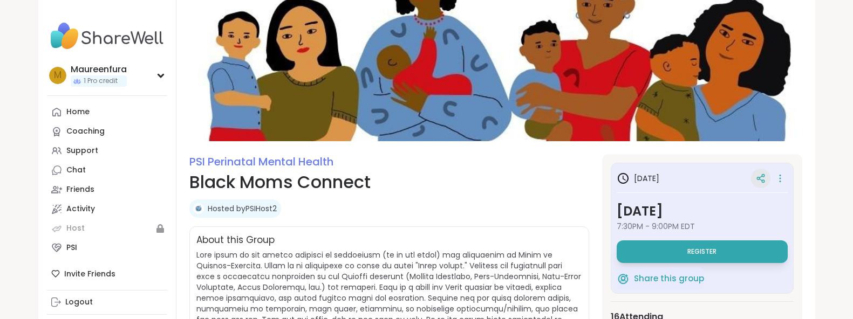
click at [761, 178] on icon at bounding box center [761, 179] width 10 height 10
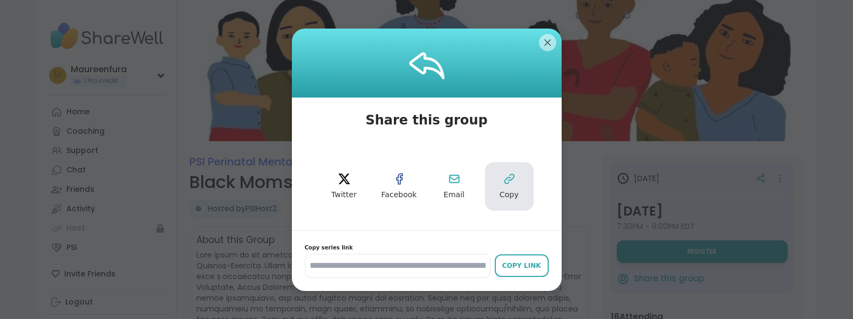
click at [511, 181] on icon at bounding box center [509, 179] width 13 height 13
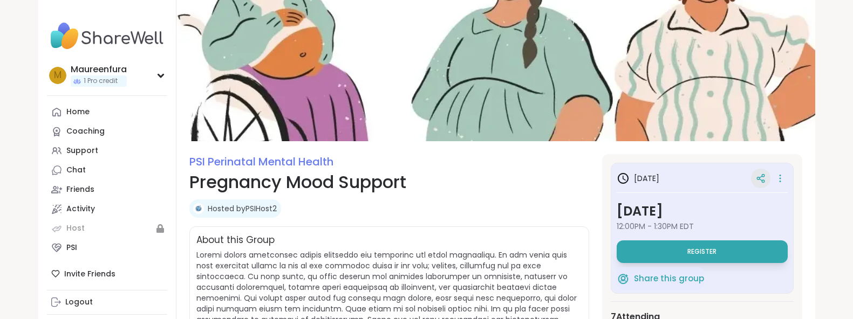
click at [759, 179] on icon at bounding box center [758, 178] width 3 height 3
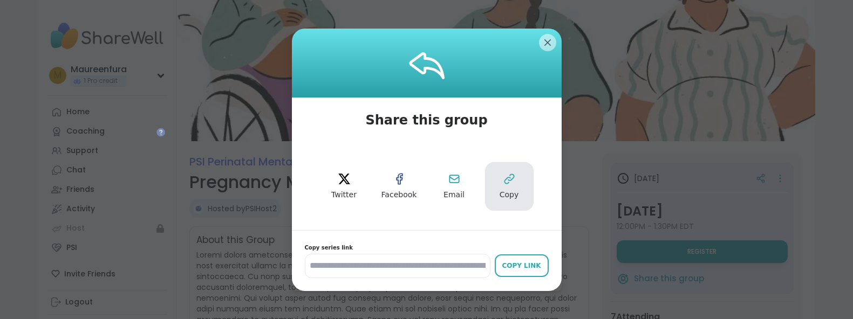
click at [512, 190] on span "Copy" at bounding box center [508, 195] width 19 height 11
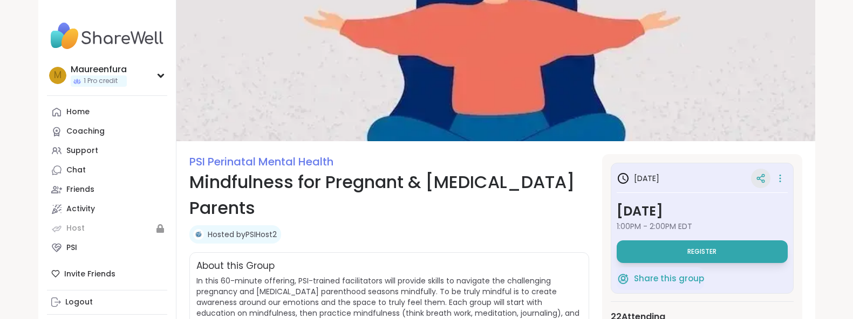
click at [762, 181] on icon at bounding box center [760, 180] width 3 height 2
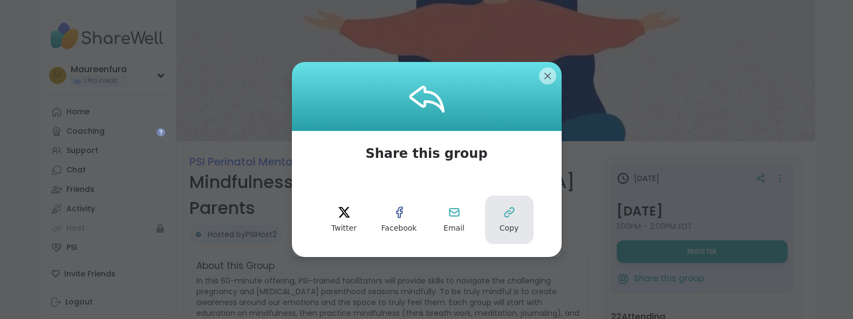
click at [510, 216] on icon at bounding box center [509, 212] width 13 height 13
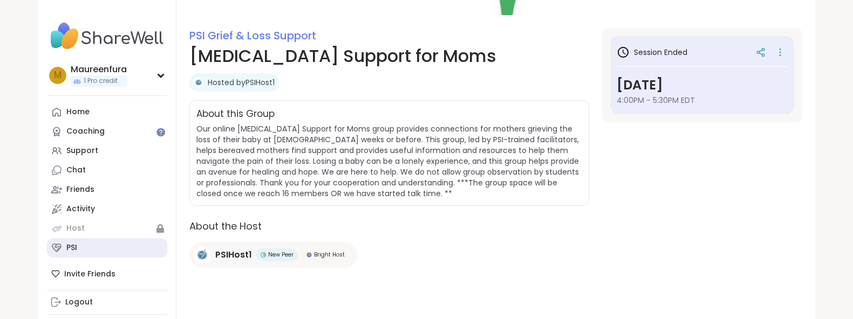
click at [91, 245] on link "PSI" at bounding box center [107, 247] width 120 height 19
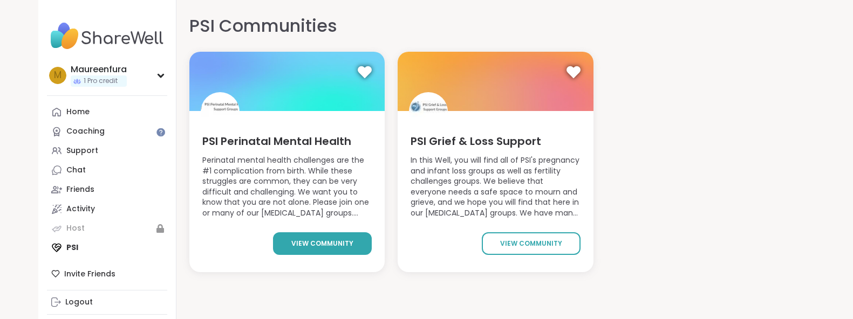
click at [339, 247] on span "view community" at bounding box center [322, 244] width 62 height 10
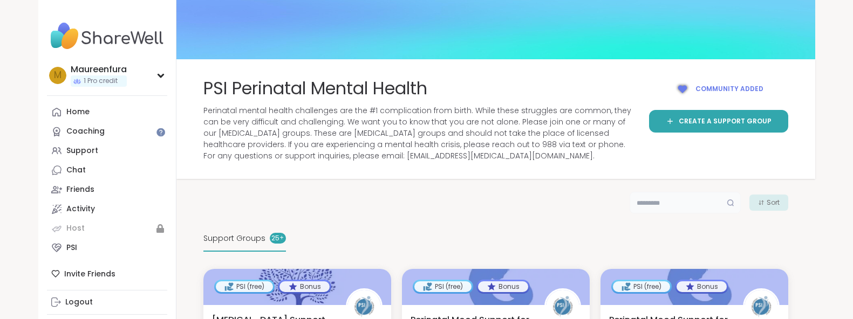
click at [653, 204] on input "text" at bounding box center [684, 203] width 111 height 22
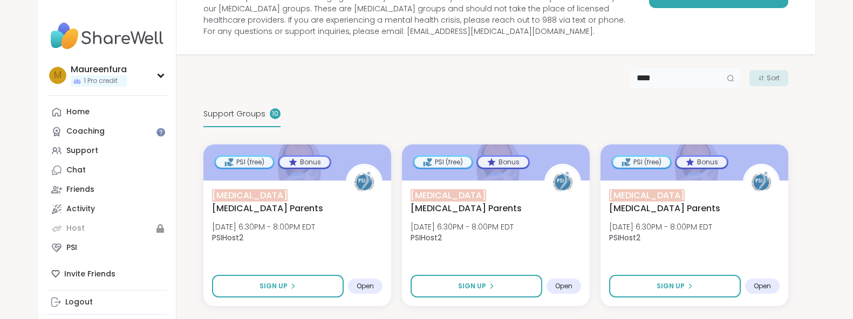
scroll to position [145, 0]
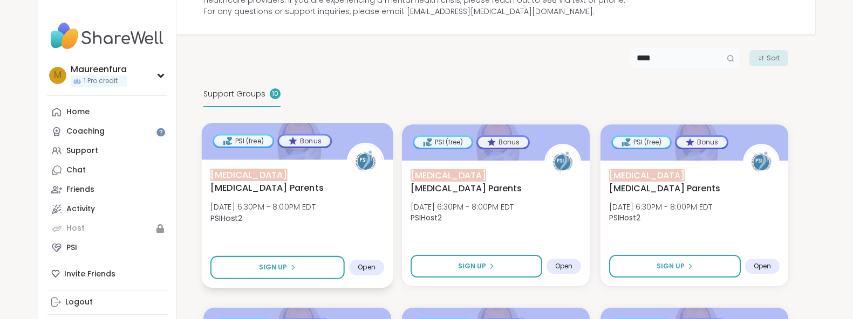
type input "****"
click at [327, 215] on div "NICU Postpartum Parents Thu, Oct 09 | 6:30PM - 8:00PM EDT PSIHost2" at bounding box center [297, 198] width 174 height 61
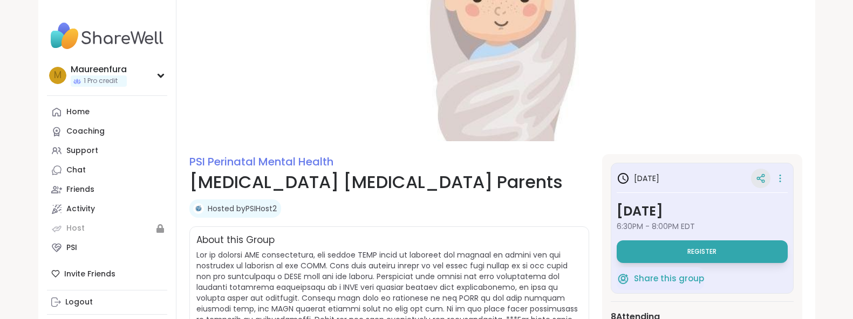
click at [762, 178] on icon at bounding box center [761, 179] width 10 height 10
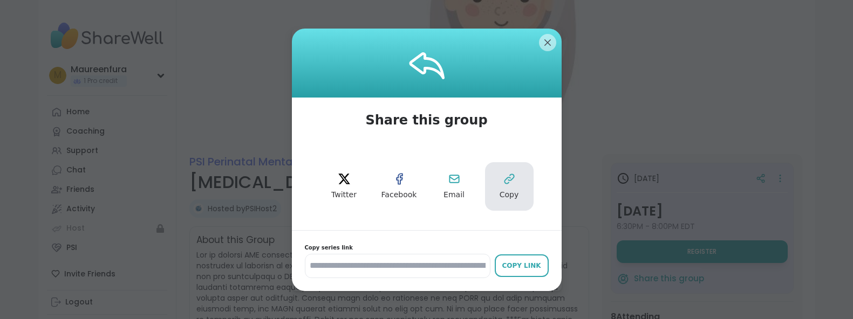
click at [511, 184] on icon at bounding box center [509, 179] width 13 height 13
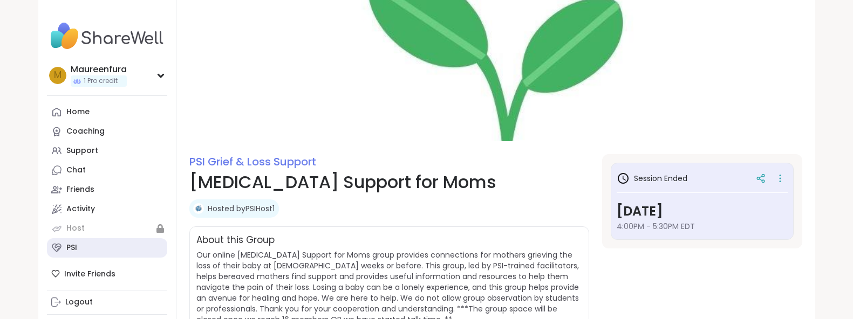
click at [68, 244] on div "PSI" at bounding box center [71, 248] width 11 height 11
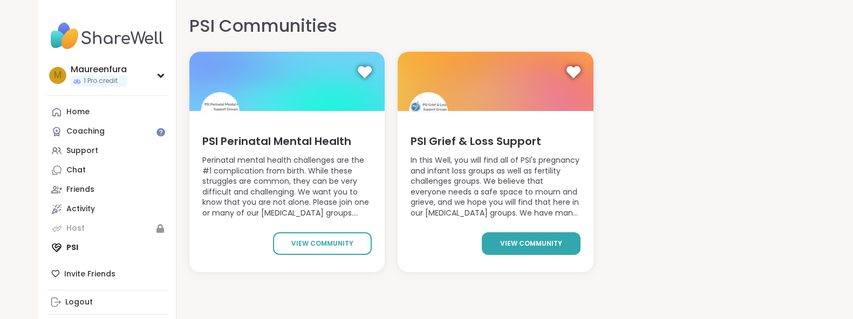
click at [531, 236] on link "view community" at bounding box center [531, 243] width 99 height 23
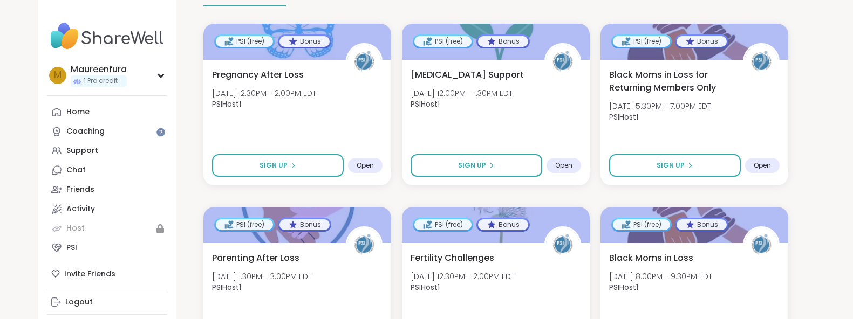
scroll to position [283, 0]
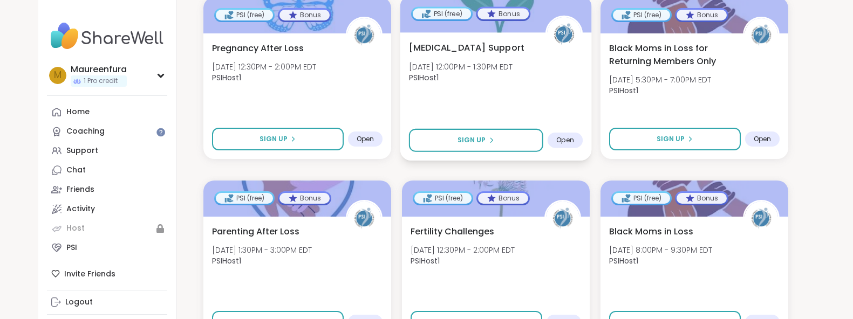
click at [545, 90] on div "[MEDICAL_DATA] Support [DATE] 12:00PM - 1:30PM EDT PSIHost1" at bounding box center [495, 65] width 174 height 49
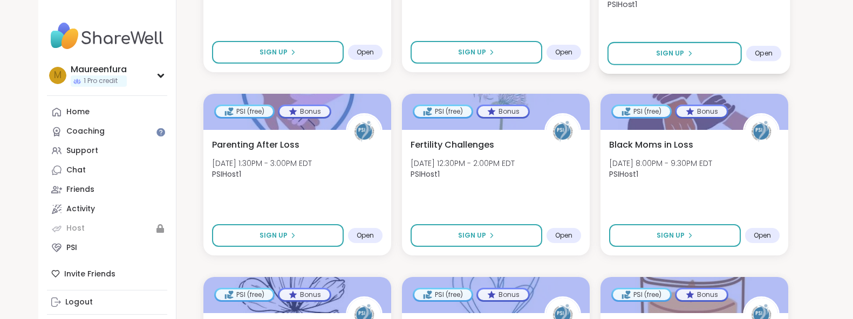
scroll to position [379, 0]
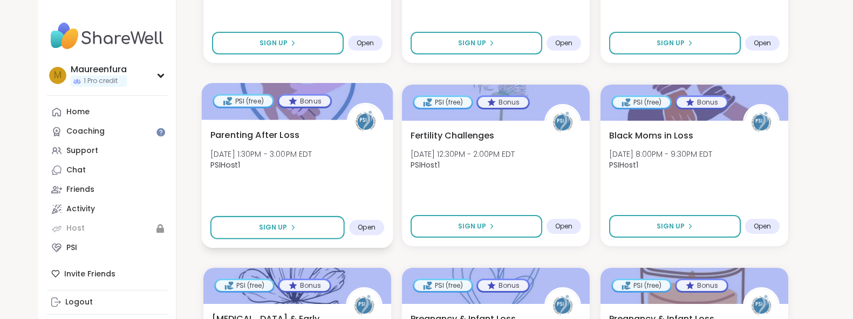
click at [361, 187] on div "Parenting After Loss [DATE] 1:30PM - 3:00PM EDT PSIHost1 Sign Up Open" at bounding box center [296, 184] width 191 height 128
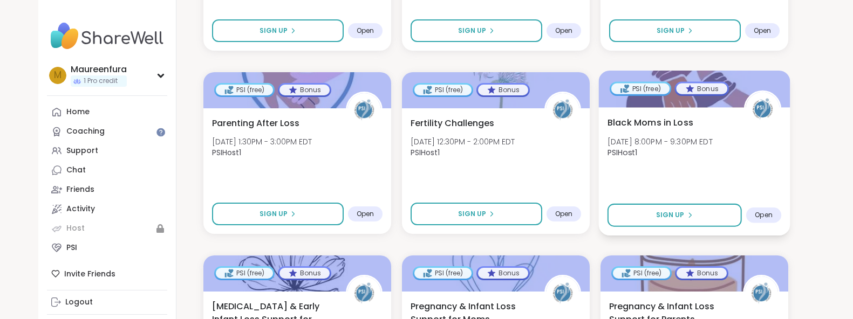
scroll to position [394, 0]
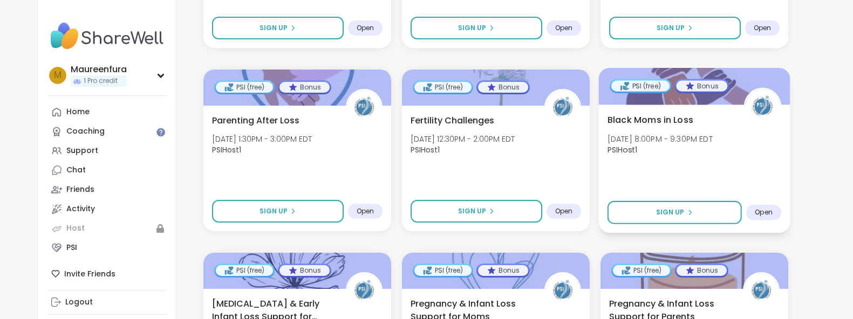
click at [696, 159] on div "Black Moms in Loss [DATE] 8:00PM - 9:30PM EDT PSIHost1" at bounding box center [694, 137] width 174 height 49
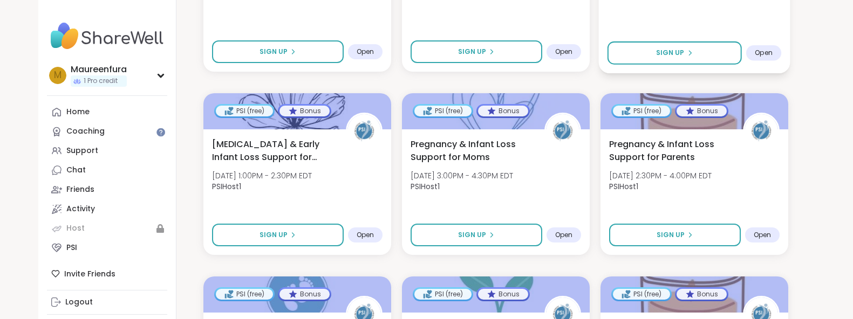
scroll to position [566, 0]
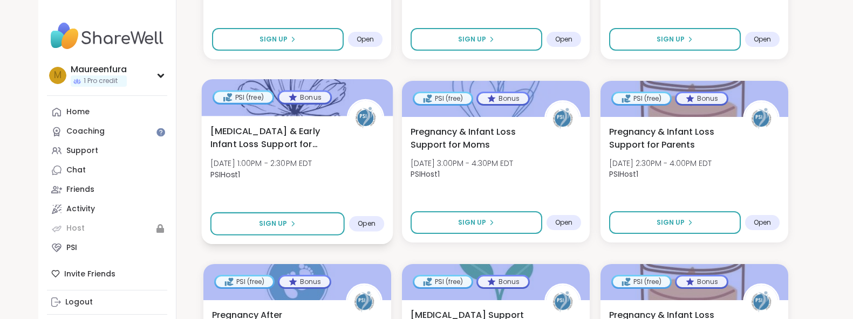
click at [312, 162] on span "[DATE] 1:00PM - 2:30PM EDT" at bounding box center [261, 163] width 102 height 11
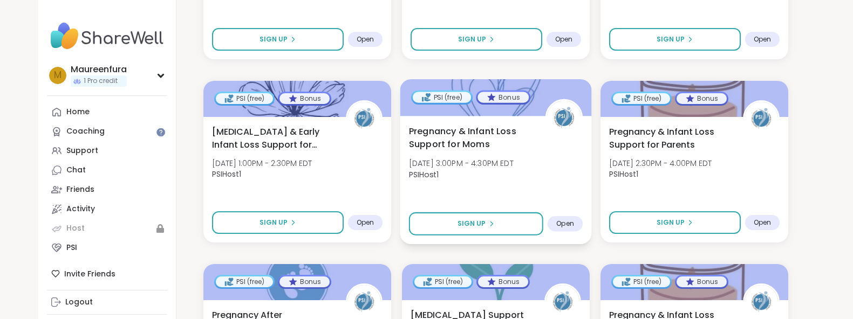
scroll to position [572, 0]
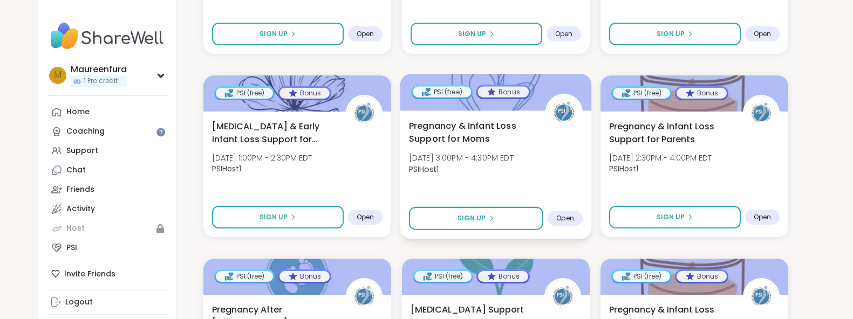
click at [567, 158] on div "Pregnancy & Infant Loss Support for Moms [DATE] 3:00PM - 4:30PM EDT PSIHost1" at bounding box center [495, 149] width 174 height 61
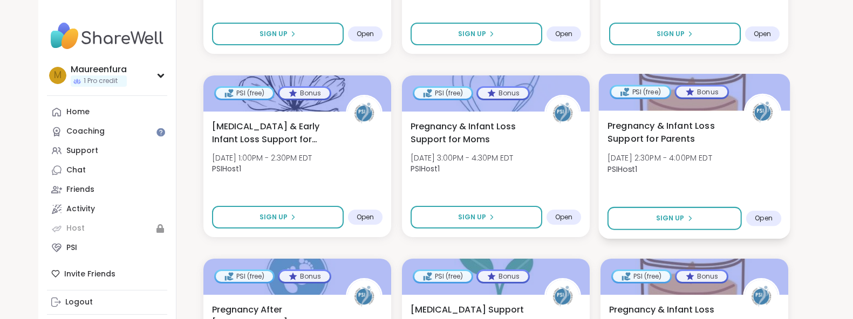
click at [742, 145] on div "Pregnancy & Infant Loss Support for Parents [DATE] 2:30PM - 4:00PM EDT PSIHost1" at bounding box center [694, 149] width 174 height 61
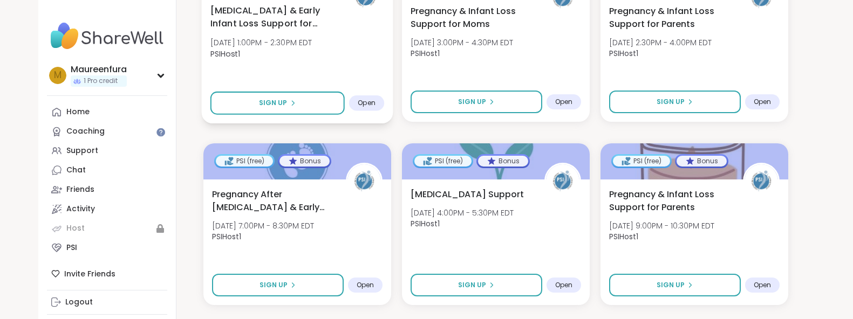
scroll to position [688, 0]
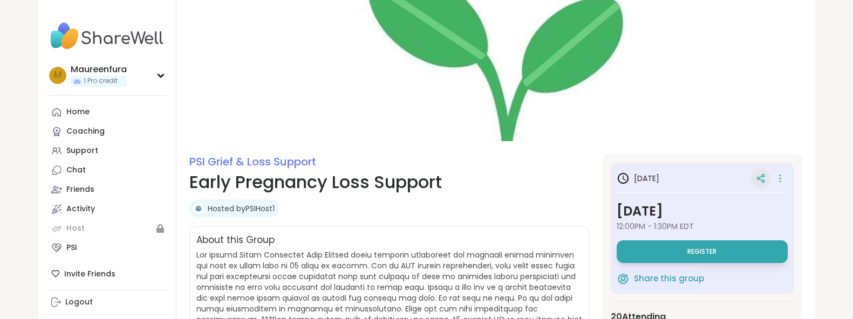
click at [759, 176] on icon at bounding box center [761, 179] width 10 height 10
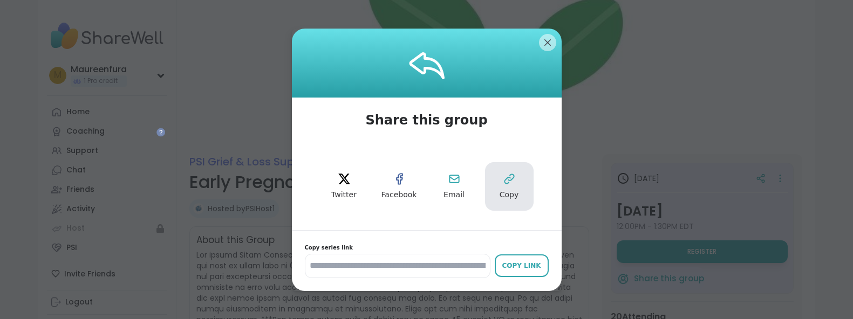
click at [502, 186] on button "Copy" at bounding box center [509, 186] width 49 height 49
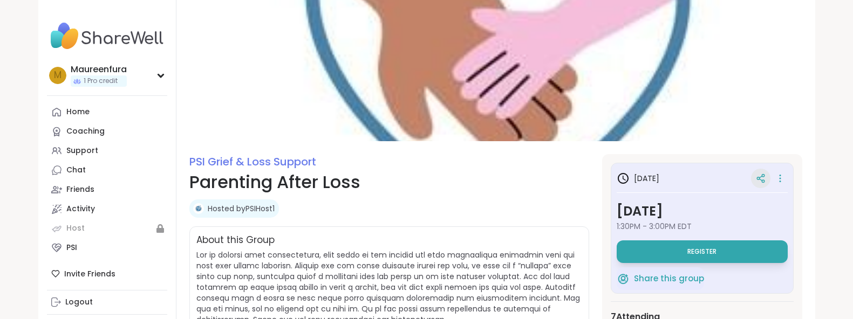
click at [762, 179] on icon at bounding box center [761, 179] width 10 height 10
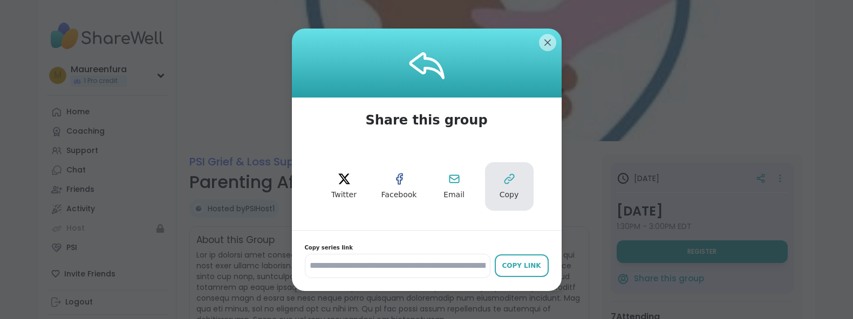
click at [522, 185] on button "Copy" at bounding box center [509, 186] width 49 height 49
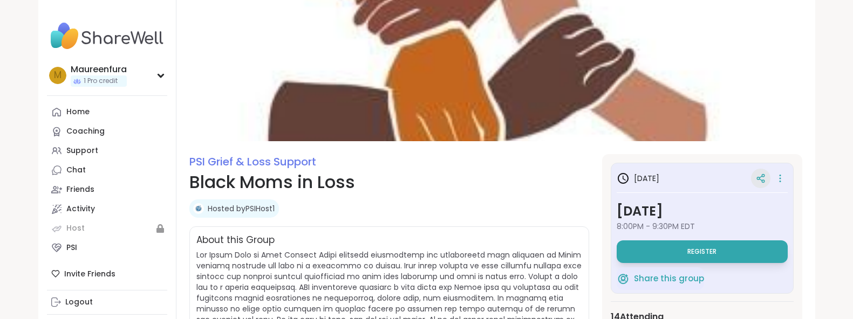
click at [756, 182] on icon at bounding box center [761, 179] width 10 height 10
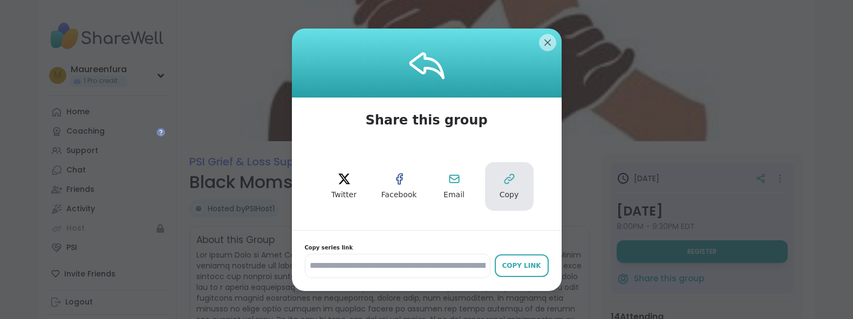
click at [510, 187] on button "Copy" at bounding box center [509, 186] width 49 height 49
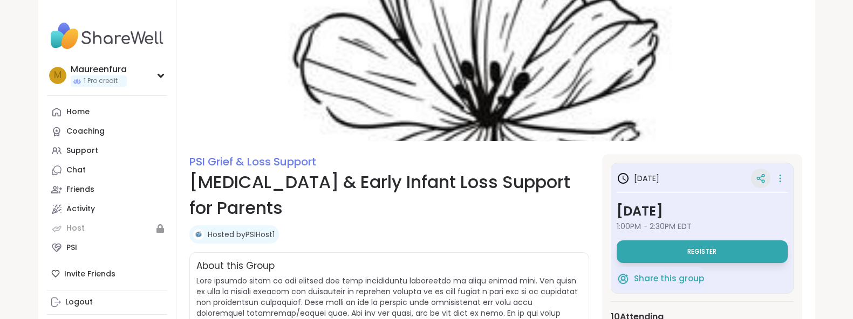
click at [760, 176] on icon at bounding box center [761, 179] width 10 height 10
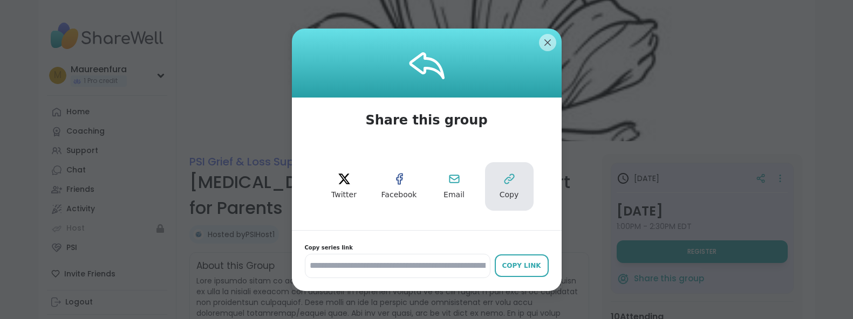
click at [510, 182] on icon at bounding box center [509, 179] width 13 height 13
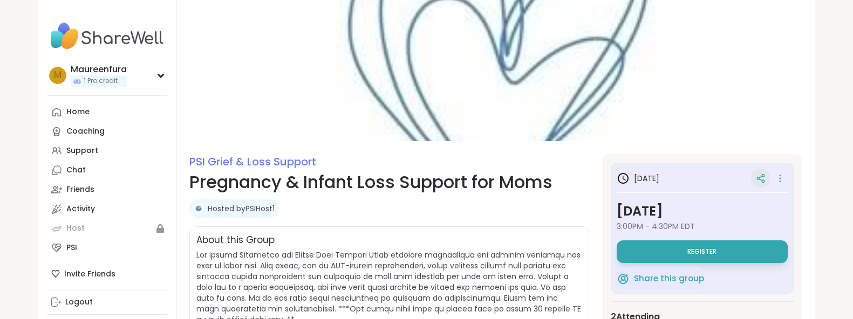
click at [768, 174] on div at bounding box center [760, 178] width 19 height 19
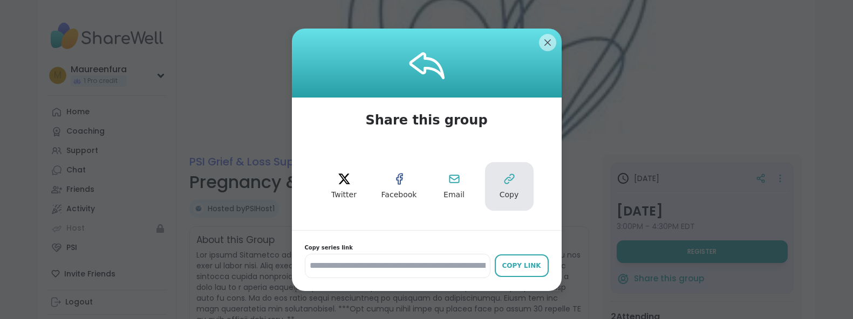
click at [503, 183] on icon at bounding box center [509, 179] width 13 height 13
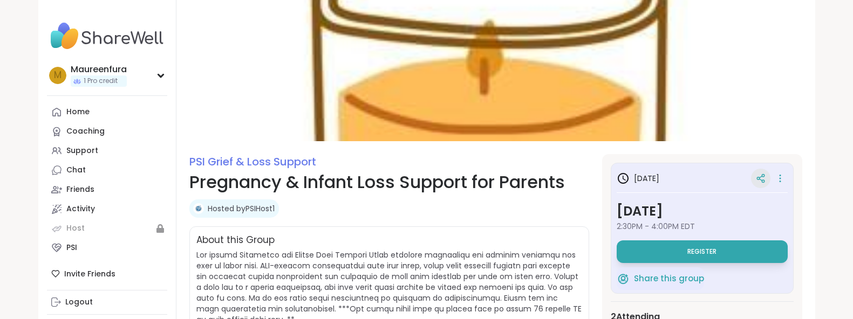
click at [757, 178] on icon at bounding box center [761, 179] width 10 height 10
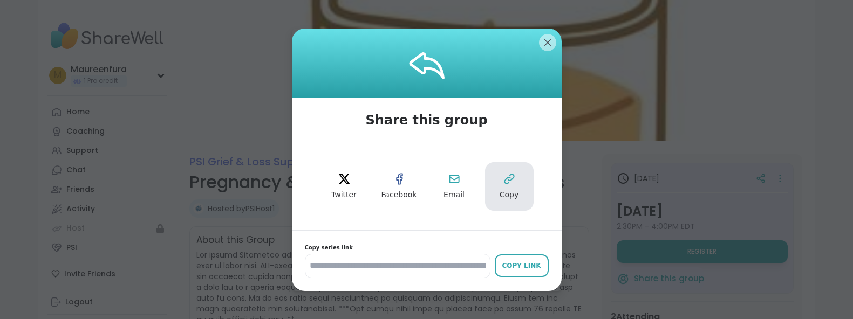
click at [520, 182] on button "Copy" at bounding box center [509, 186] width 49 height 49
